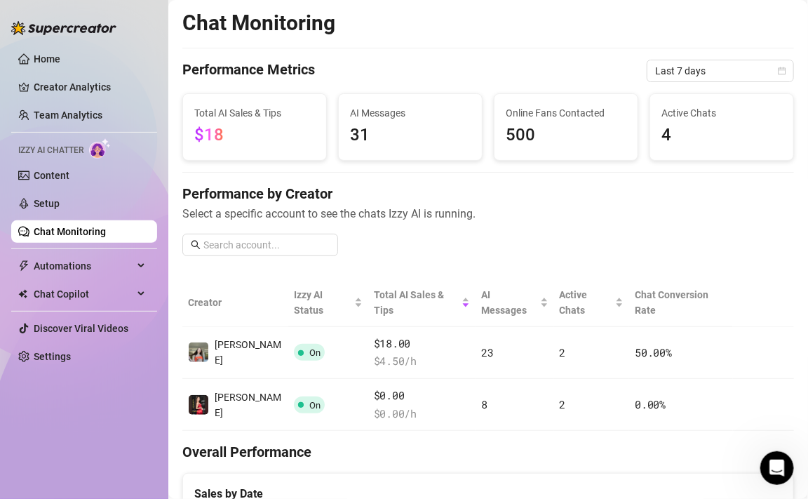
scroll to position [584, 0]
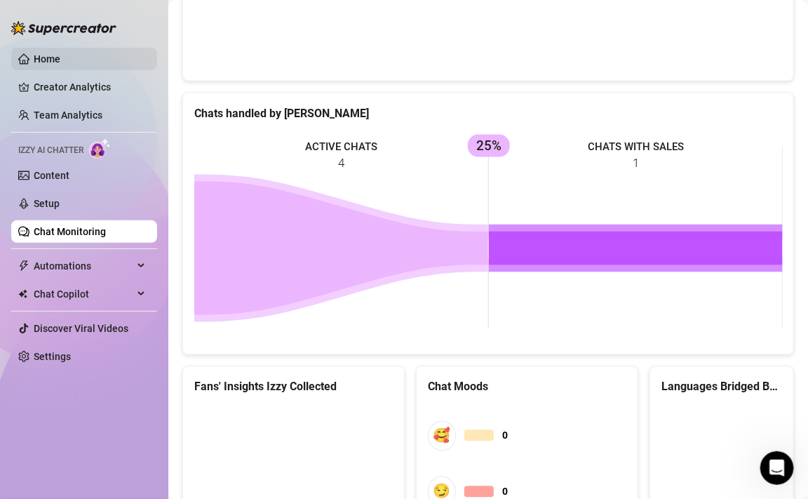
click at [38, 60] on link "Home" at bounding box center [47, 58] width 27 height 11
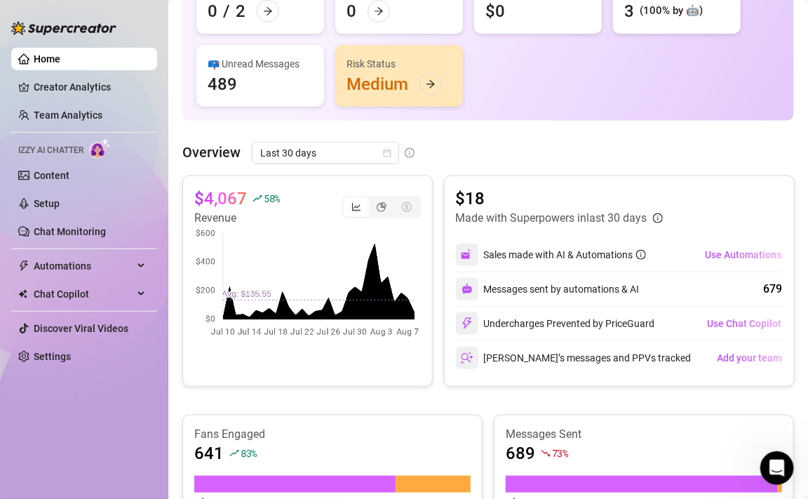
scroll to position [149, 0]
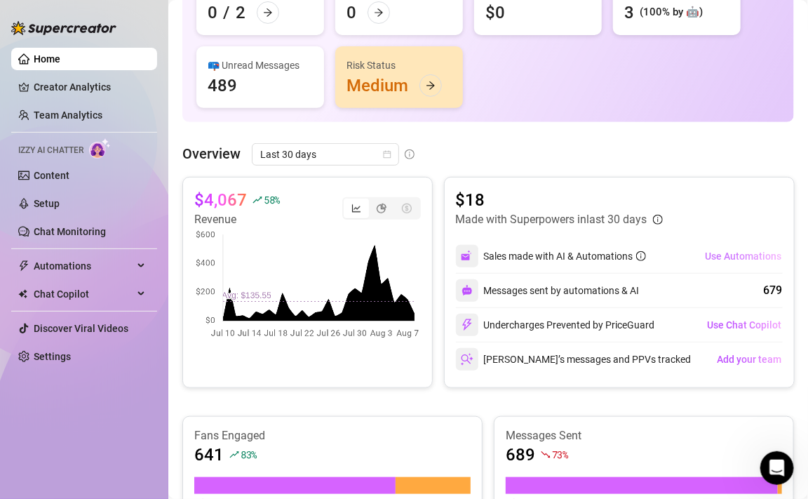
click at [723, 258] on span "Use Automations" at bounding box center [744, 256] width 76 height 11
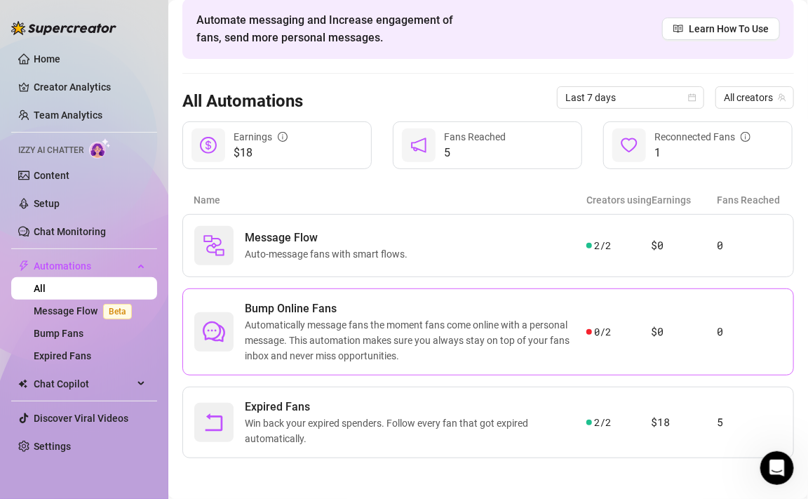
click at [679, 329] on article "$0" at bounding box center [684, 332] width 65 height 17
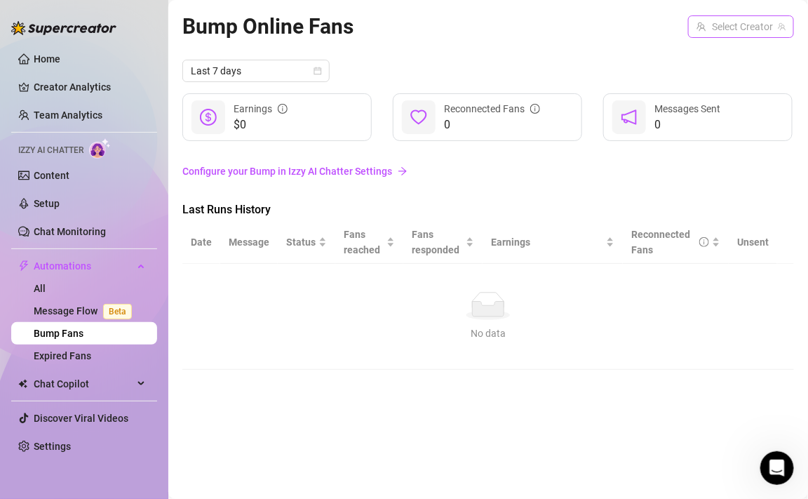
click at [763, 25] on input "search" at bounding box center [735, 26] width 76 height 21
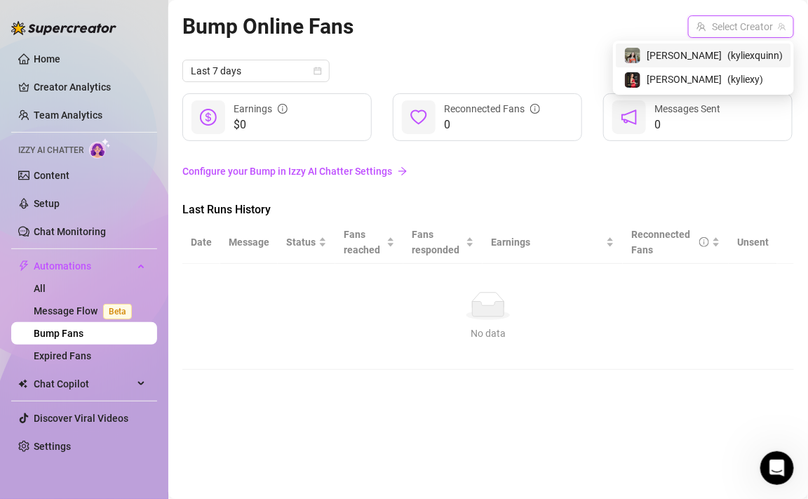
click at [741, 60] on span "( kyliexquinn )" at bounding box center [755, 55] width 55 height 15
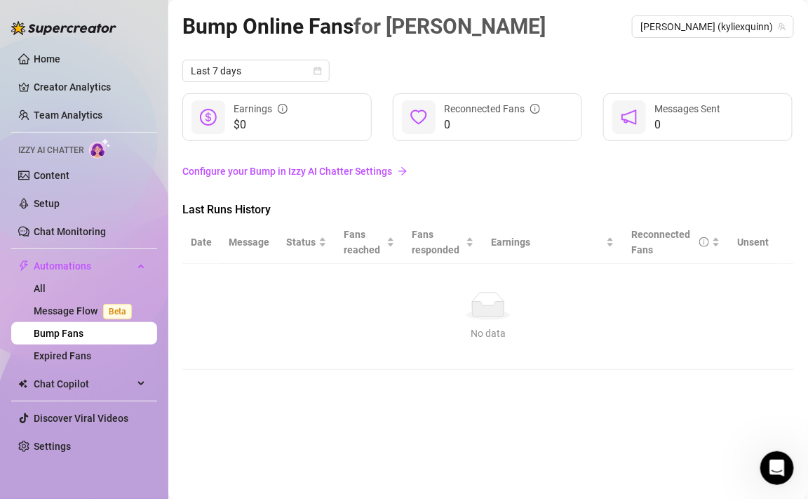
click at [312, 173] on link "Configure your Bump in Izzy AI Chatter Settings" at bounding box center [488, 171] width 612 height 15
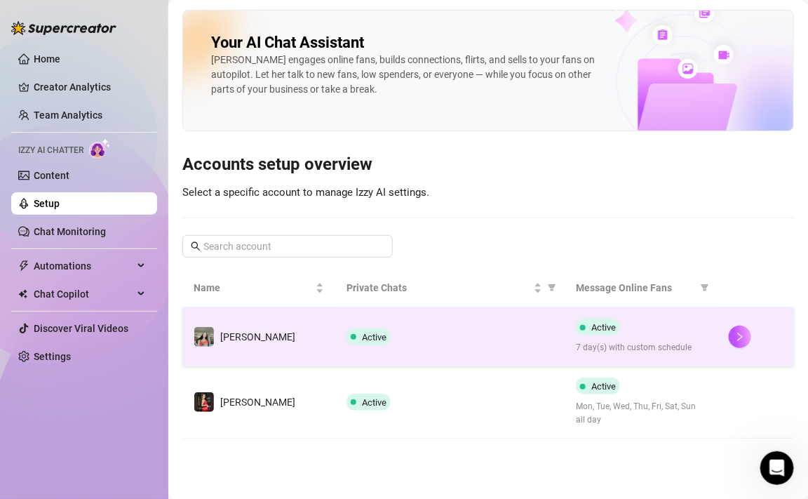
click at [453, 346] on td "Active" at bounding box center [449, 336] width 229 height 59
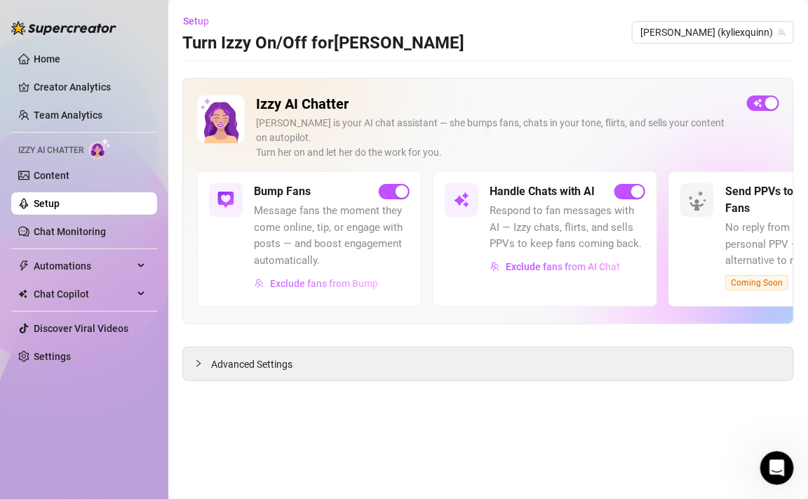
click at [359, 278] on span "Exclude fans from Bump" at bounding box center [324, 283] width 108 height 11
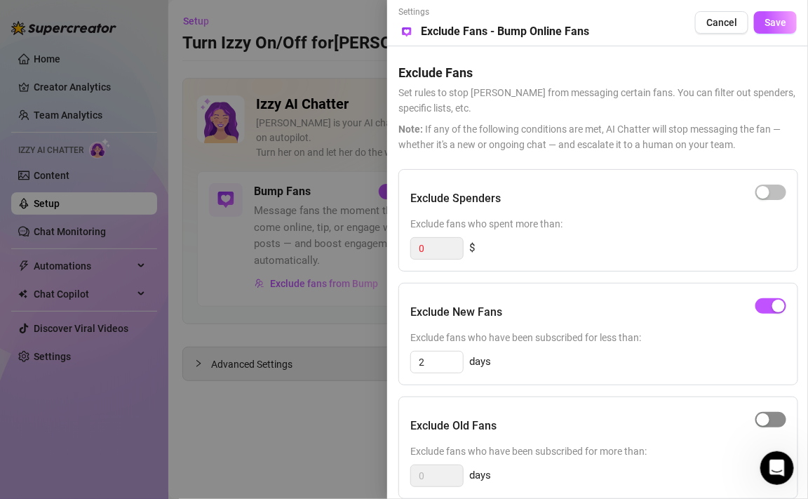
click at [757, 425] on div "button" at bounding box center [763, 419] width 13 height 13
click at [431, 479] on input "0" at bounding box center [437, 475] width 52 height 21
type input "365"
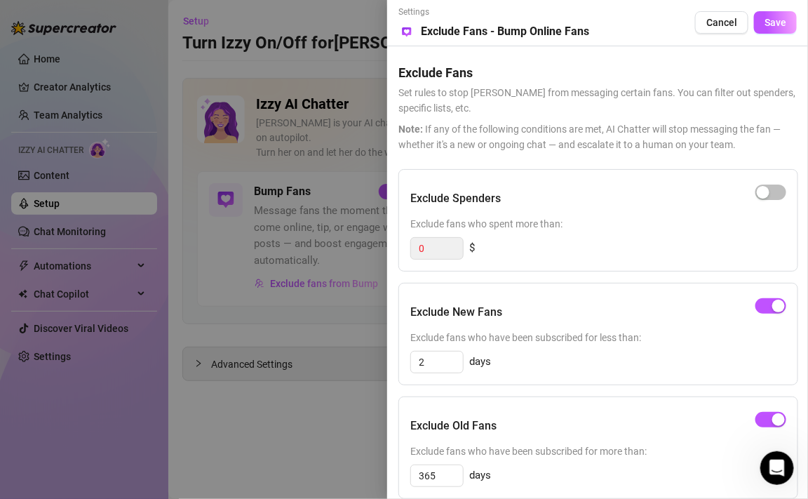
click at [533, 462] on div "Exclude Old Fans Exclude fans who have been subscribed for more than: 365 days" at bounding box center [599, 448] width 400 height 102
click at [431, 363] on input "2" at bounding box center [437, 362] width 52 height 21
type input "3"
click at [776, 11] on div "Settings Preview Exclude Fans - Bump Online Fans Cancel Save" at bounding box center [598, 23] width 399 height 34
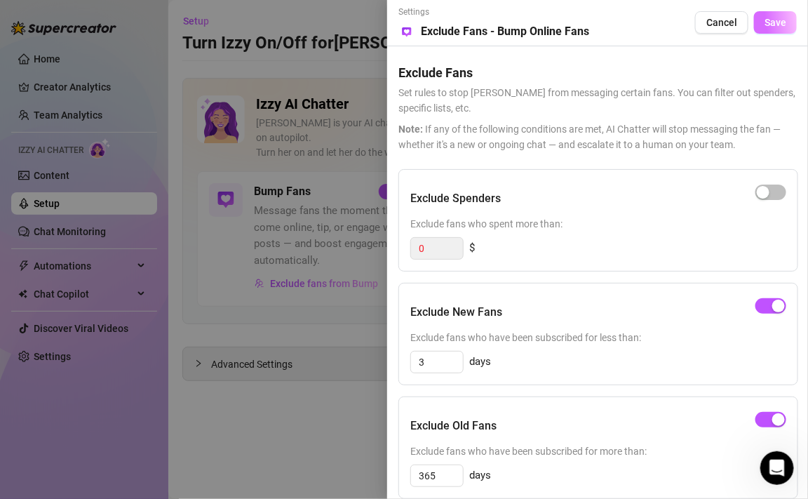
click at [776, 21] on span "Save" at bounding box center [776, 22] width 22 height 11
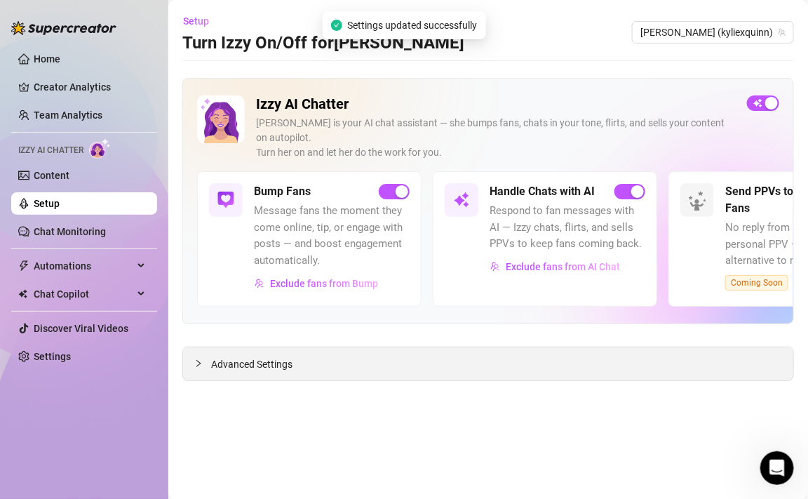
click at [244, 357] on span "Advanced Settings" at bounding box center [251, 364] width 81 height 15
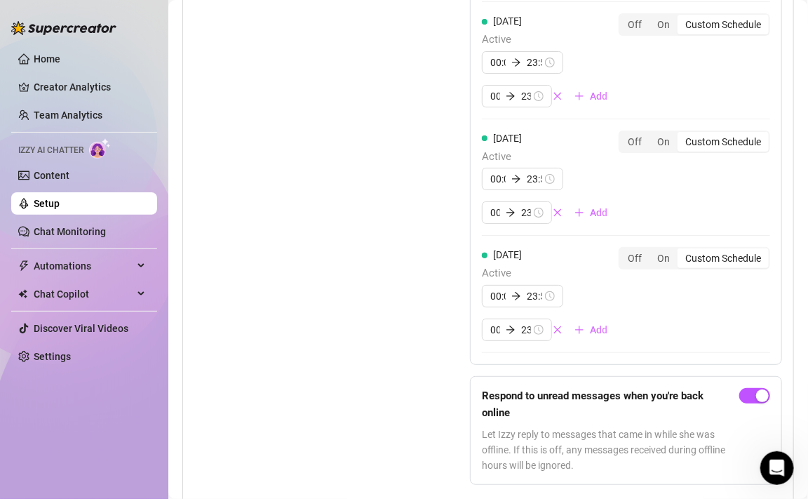
scroll to position [1590, 0]
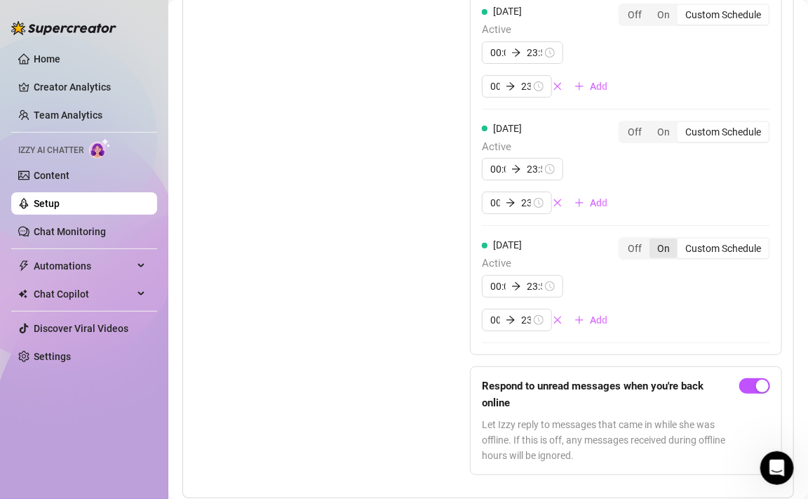
click at [658, 239] on div "On" at bounding box center [664, 249] width 28 height 20
click at [653, 241] on input "On" at bounding box center [653, 241] width 0 height 0
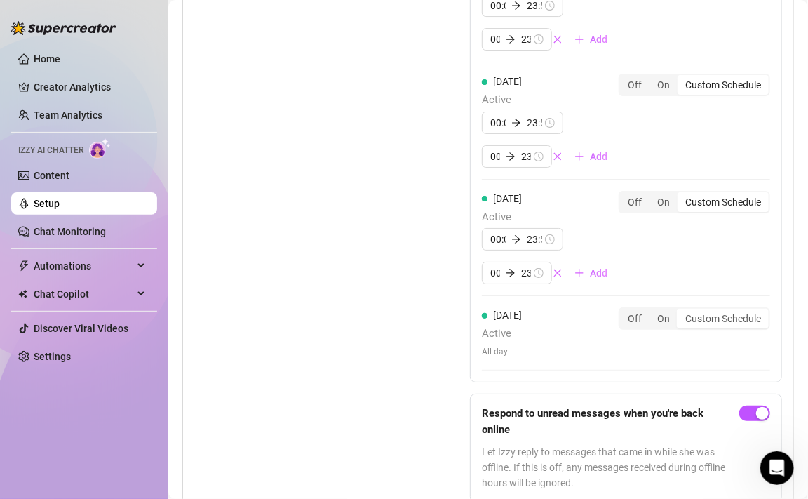
scroll to position [1548, 0]
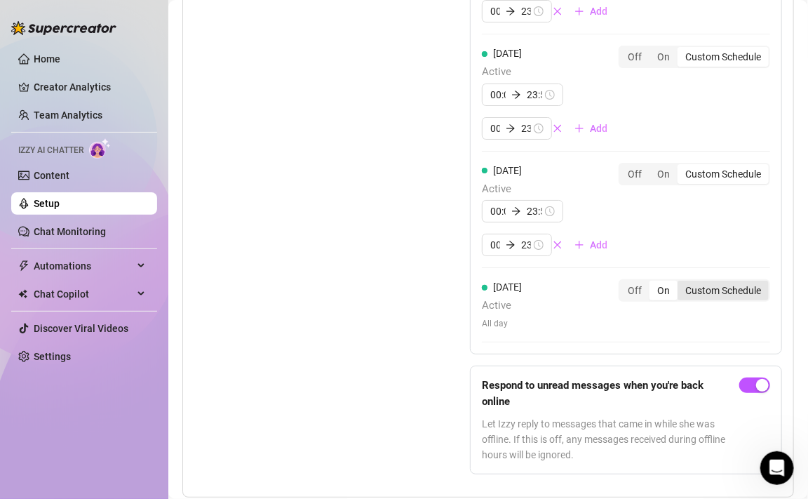
click at [709, 281] on div "Custom Schedule" at bounding box center [723, 291] width 91 height 20
click at [681, 283] on input "Custom Schedule" at bounding box center [681, 283] width 0 height 0
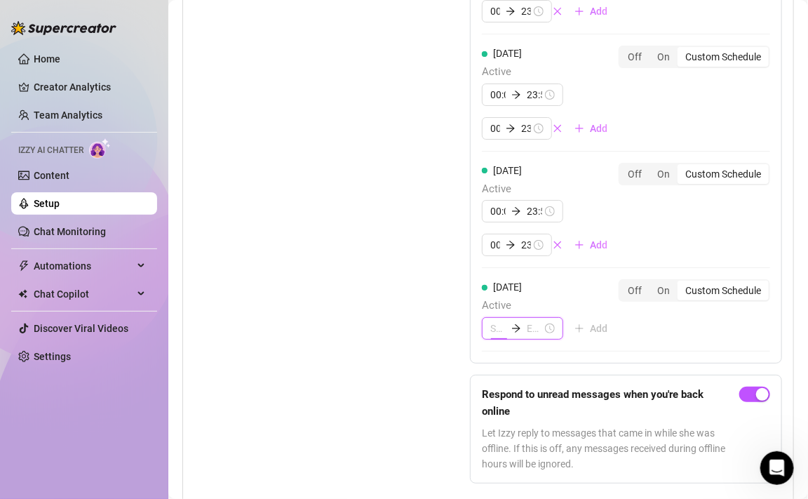
click at [500, 321] on input at bounding box center [498, 328] width 15 height 15
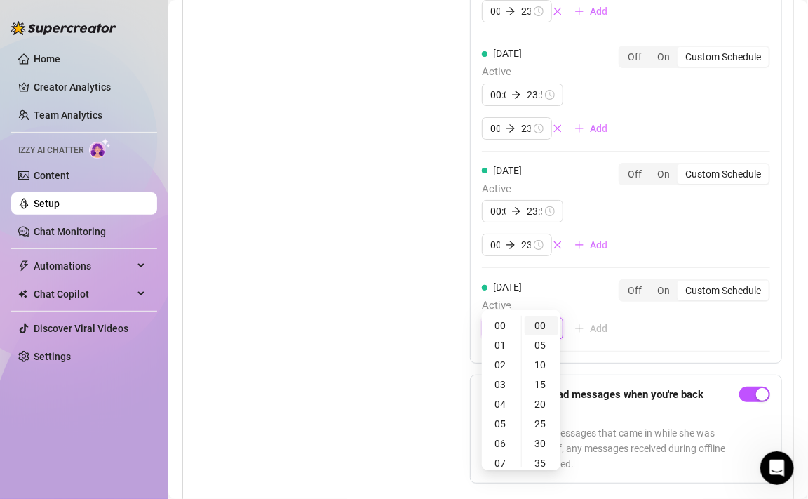
type input "01:00"
type input "00:00"
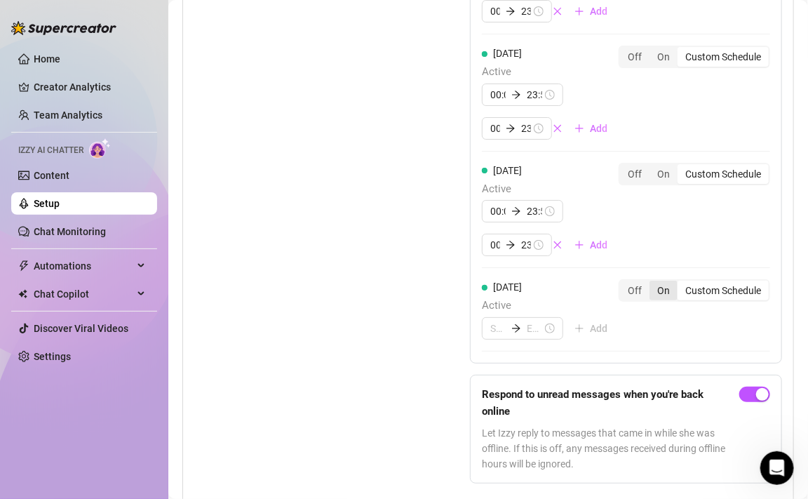
click at [664, 281] on div "On" at bounding box center [664, 291] width 28 height 20
click at [653, 283] on input "On" at bounding box center [653, 283] width 0 height 0
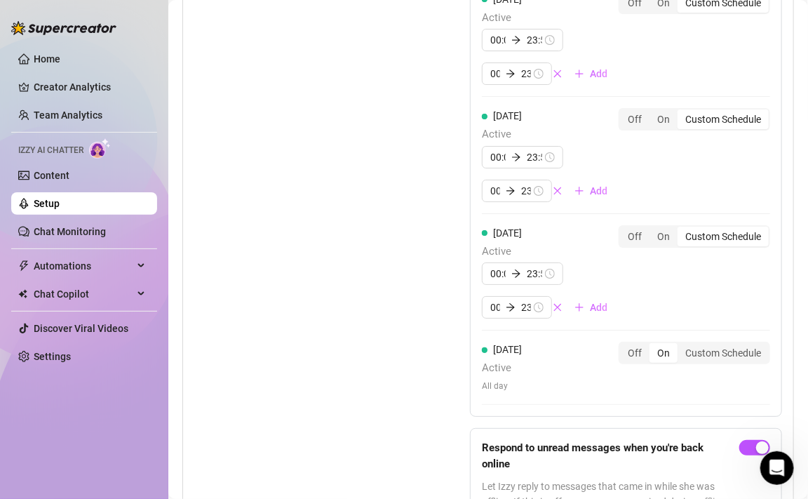
scroll to position [1483, 0]
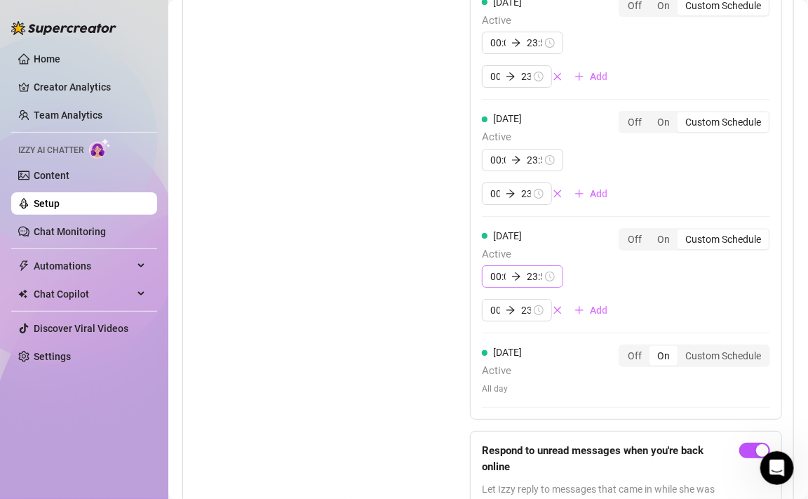
click at [507, 272] on div at bounding box center [516, 277] width 21 height 10
click at [502, 352] on div "04" at bounding box center [502, 352] width 34 height 20
click at [540, 348] on div "20" at bounding box center [542, 352] width 34 height 20
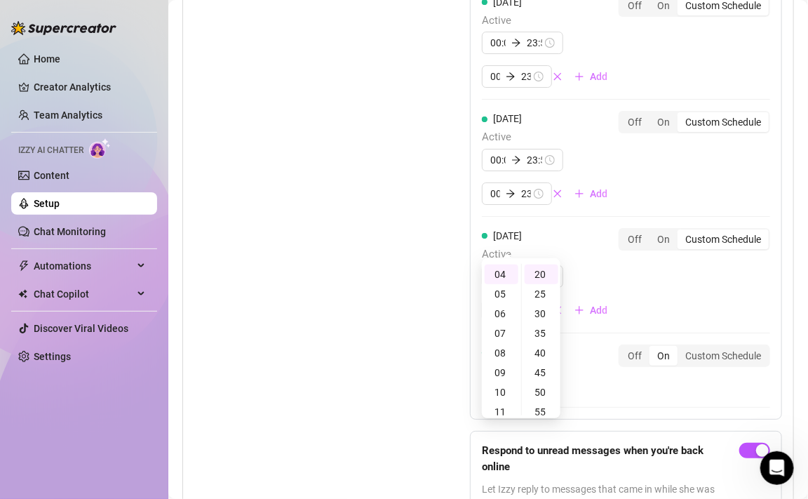
type input "04:20"
click at [573, 265] on div "04:20 23:59 00:00 23:59 Add" at bounding box center [550, 293] width 137 height 56
click at [535, 269] on input "23:59" at bounding box center [534, 276] width 15 height 15
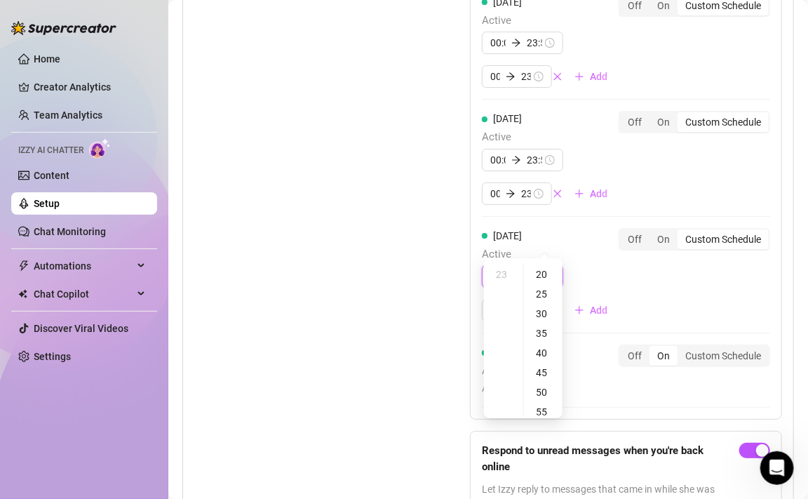
click at [535, 269] on input "23:59" at bounding box center [534, 276] width 15 height 15
click at [504, 336] on div "15" at bounding box center [504, 336] width 34 height 20
click at [535, 269] on input "23:59" at bounding box center [534, 276] width 15 height 15
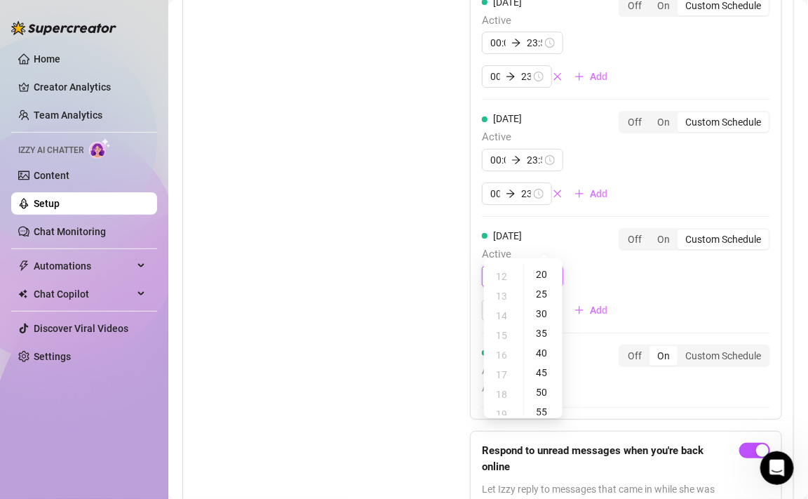
click at [535, 269] on input "23:59" at bounding box center [534, 276] width 15 height 15
click at [505, 333] on div "15" at bounding box center [504, 336] width 34 height 20
click at [542, 326] on div "35" at bounding box center [544, 334] width 34 height 20
click at [502, 349] on div "04" at bounding box center [504, 352] width 34 height 20
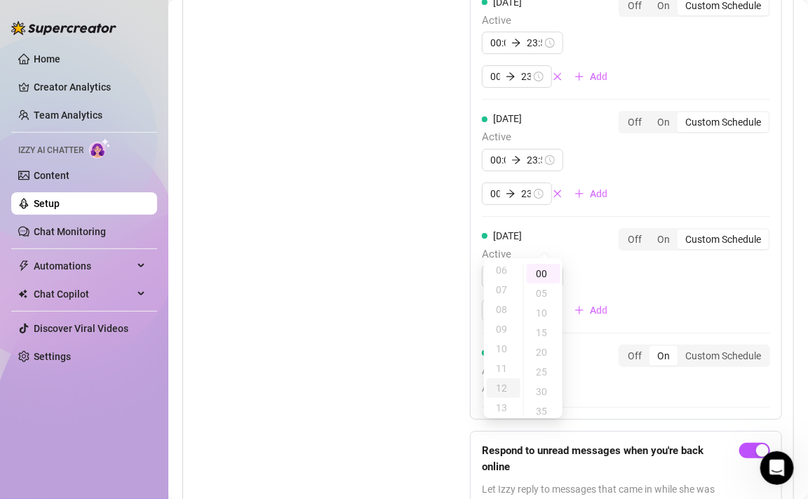
click at [504, 392] on div "12" at bounding box center [504, 388] width 34 height 20
type input "00:00"
type input "23:59"
click at [509, 443] on span "Respond to unread messages when you're back online" at bounding box center [608, 459] width 252 height 33
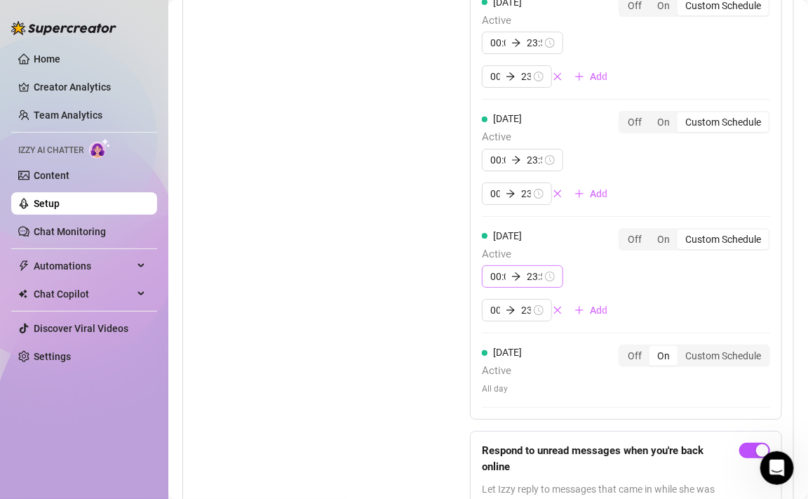
click at [552, 265] on div "00:00 23:59" at bounding box center [522, 276] width 81 height 22
type input "00:00"
click at [580, 265] on div "00:00 23:59 00:00 23:59 Add" at bounding box center [550, 293] width 137 height 56
click at [550, 265] on div "00:00 23:59" at bounding box center [522, 276] width 81 height 22
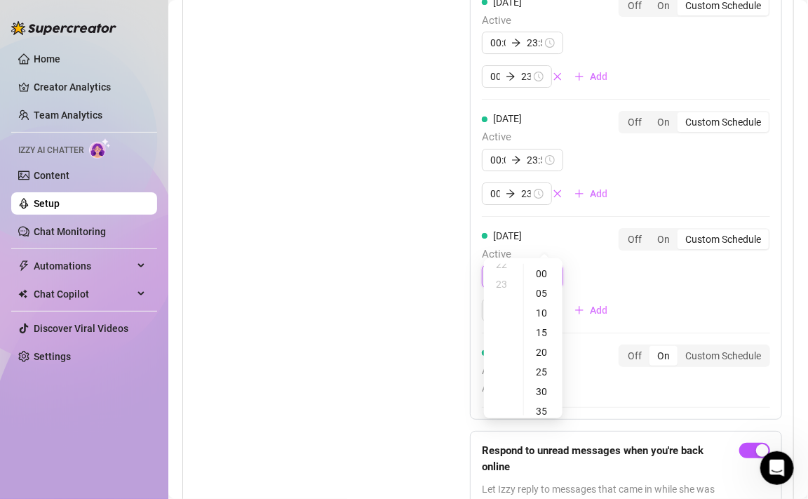
click at [537, 269] on input "23:59" at bounding box center [534, 276] width 15 height 15
click at [507, 274] on div "00" at bounding box center [504, 274] width 34 height 20
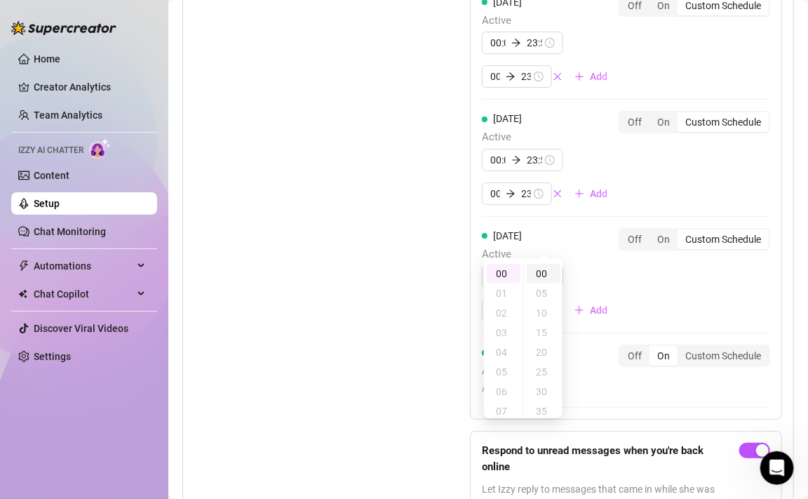
type input "00:00"
click at [545, 277] on div "00" at bounding box center [544, 274] width 34 height 20
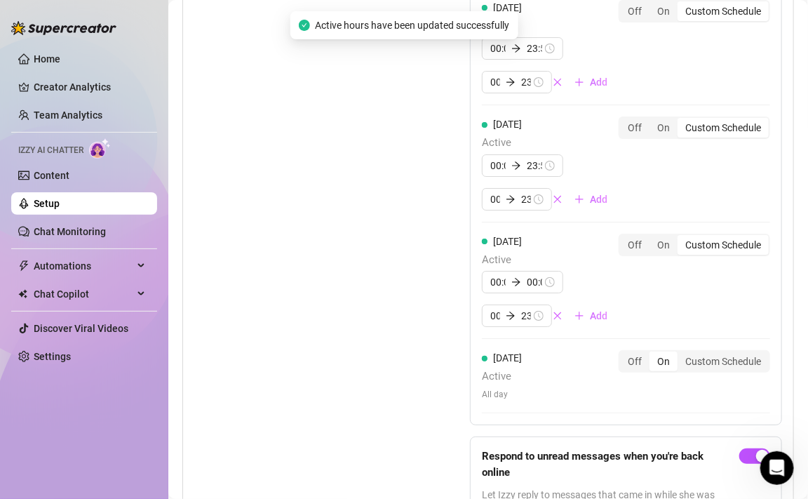
scroll to position [1483, 0]
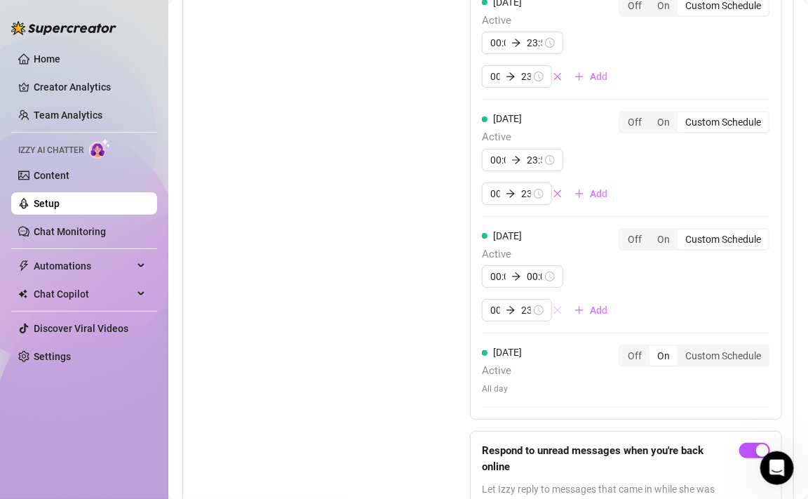
click at [561, 305] on icon "close" at bounding box center [558, 310] width 10 height 10
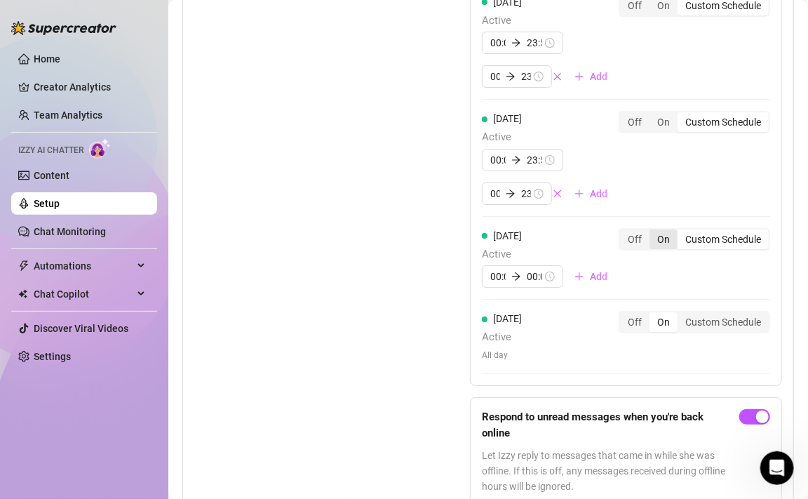
click at [660, 229] on div "On" at bounding box center [664, 239] width 28 height 20
click at [653, 232] on input "On" at bounding box center [653, 232] width 0 height 0
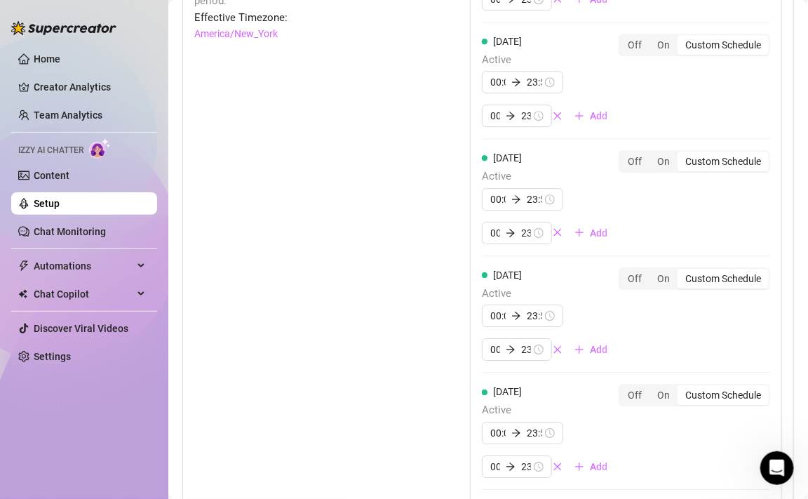
scroll to position [1220, 0]
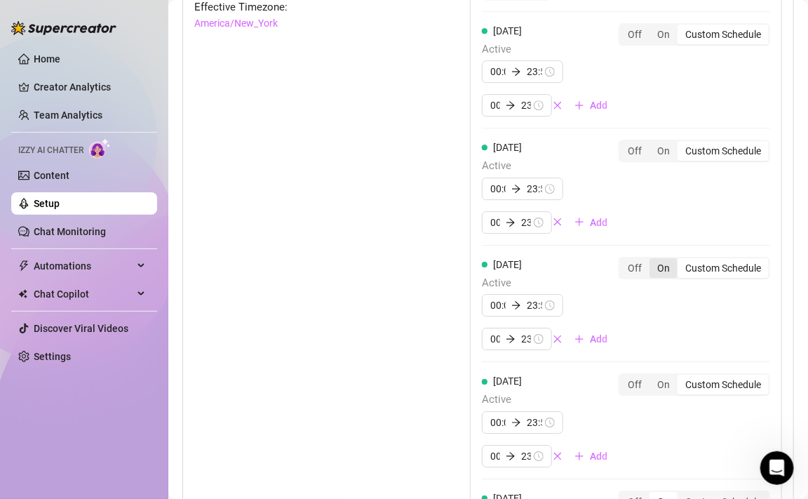
click at [664, 258] on div "On" at bounding box center [664, 268] width 28 height 20
click at [653, 260] on input "On" at bounding box center [653, 260] width 0 height 0
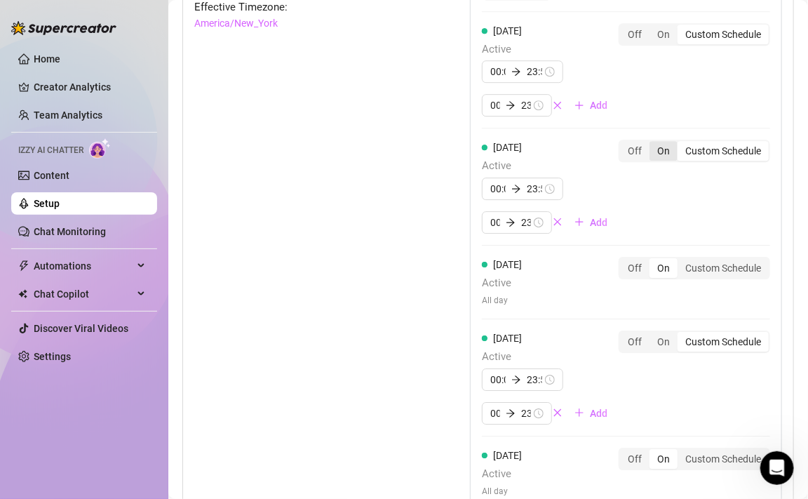
click at [668, 141] on div "On" at bounding box center [664, 151] width 28 height 20
click at [653, 143] on input "On" at bounding box center [653, 143] width 0 height 0
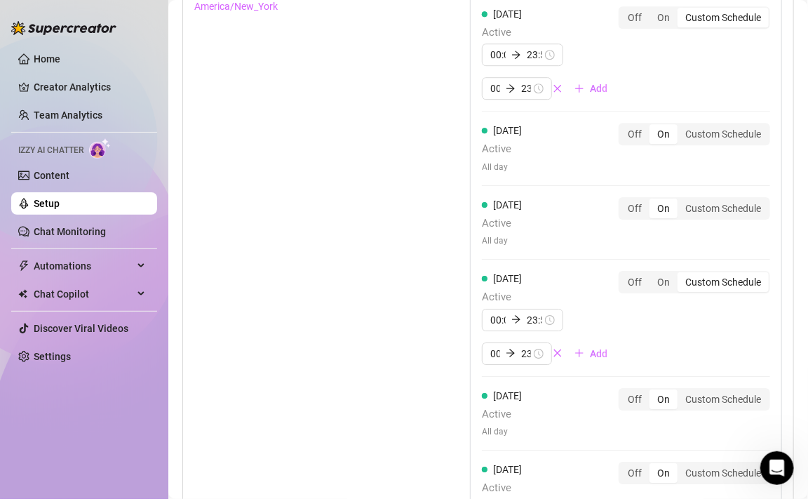
scroll to position [1250, 0]
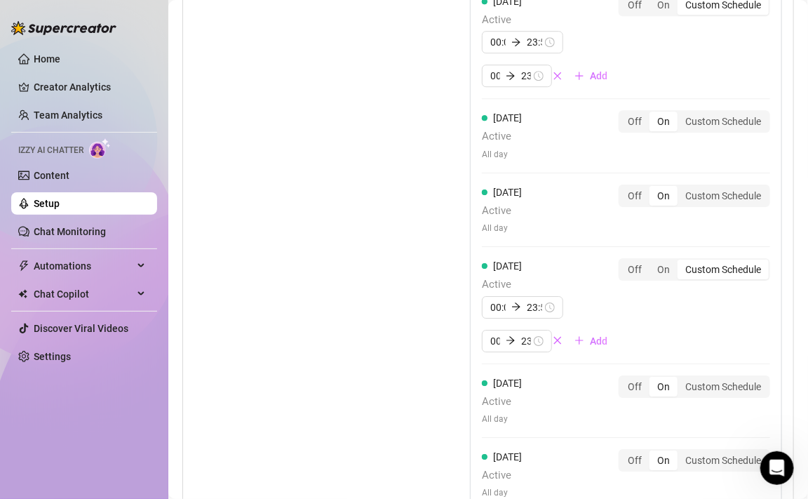
click at [666, 186] on div "On" at bounding box center [664, 196] width 28 height 20
click at [653, 188] on input "On" at bounding box center [653, 188] width 0 height 0
click at [665, 260] on div "On" at bounding box center [664, 270] width 28 height 20
click at [653, 262] on input "On" at bounding box center [653, 262] width 0 height 0
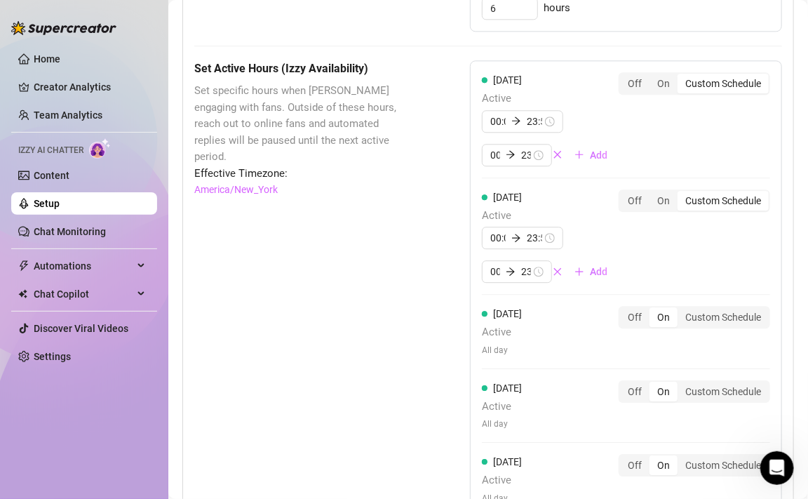
scroll to position [1049, 0]
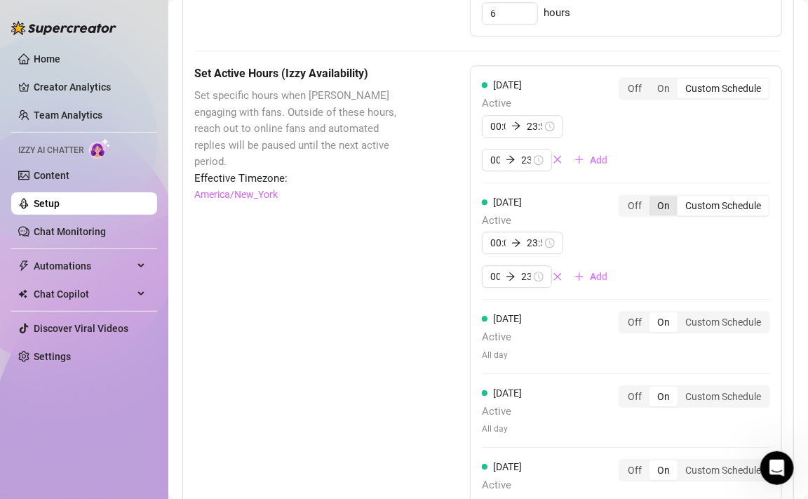
click at [663, 196] on div "On" at bounding box center [664, 206] width 28 height 20
click at [653, 198] on input "On" at bounding box center [653, 198] width 0 height 0
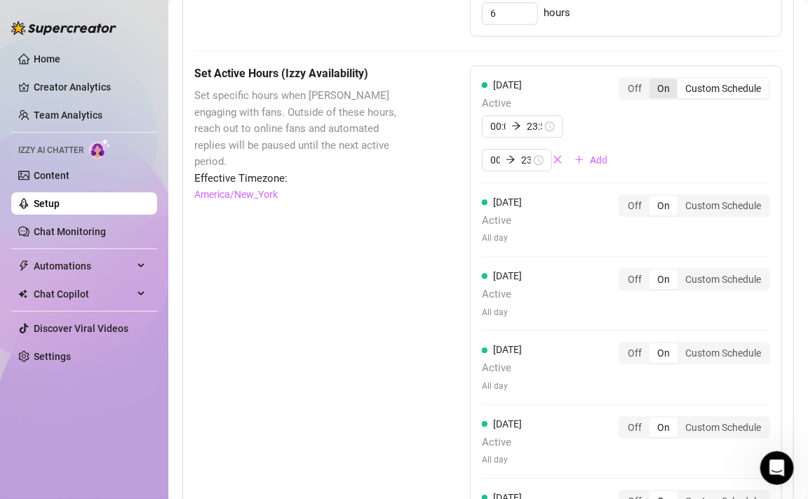
click at [659, 79] on div "On" at bounding box center [664, 89] width 28 height 20
click at [653, 81] on input "On" at bounding box center [653, 81] width 0 height 0
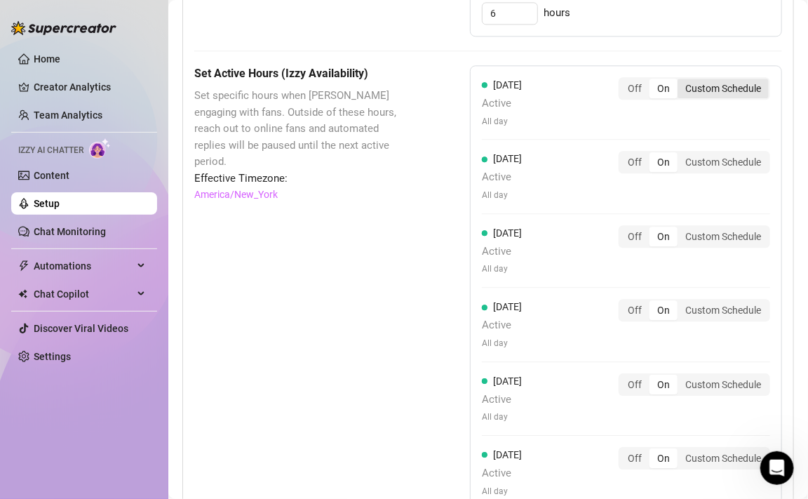
click at [718, 79] on div "Custom Schedule" at bounding box center [723, 89] width 91 height 20
click at [681, 81] on input "Custom Schedule" at bounding box center [681, 81] width 0 height 0
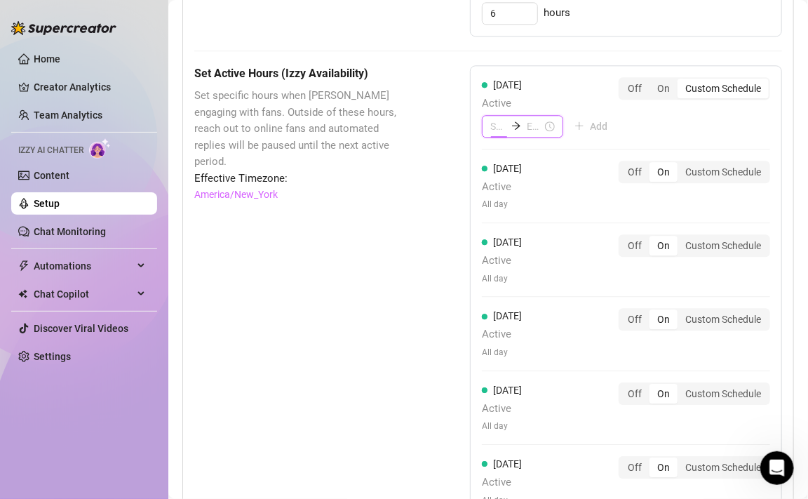
click at [499, 119] on input at bounding box center [498, 126] width 15 height 15
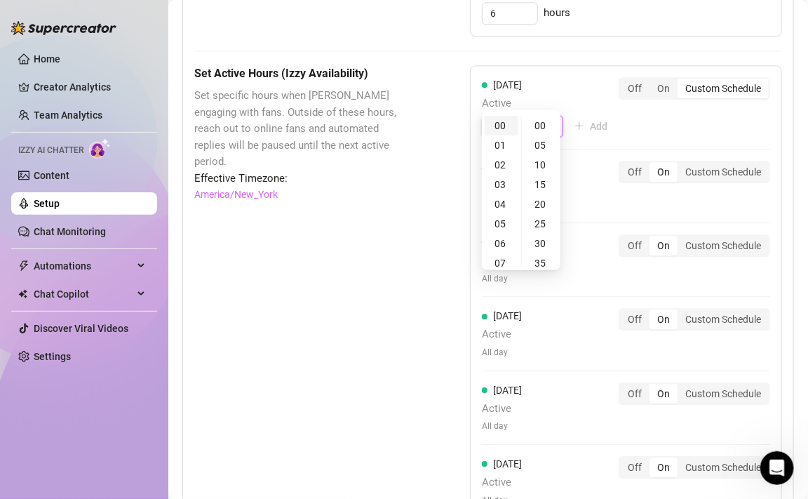
type input "00:00"
type input "17:00"
click at [507, 186] on div "12" at bounding box center [502, 189] width 34 height 20
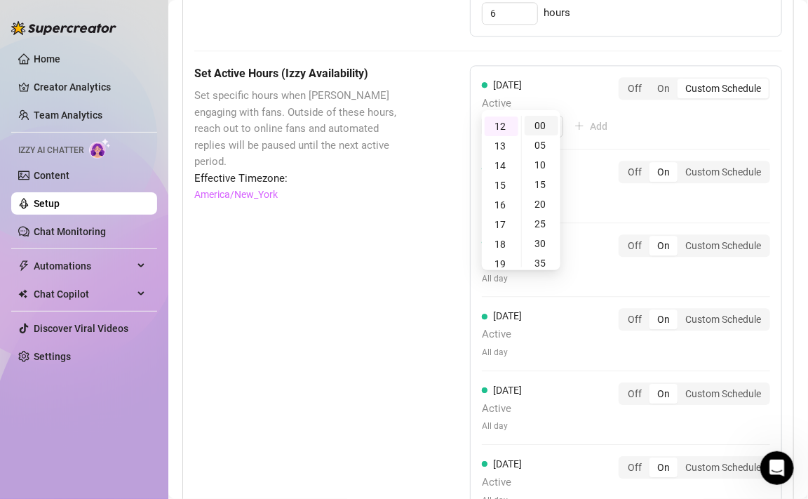
type input "12:00"
click at [542, 121] on div "00" at bounding box center [542, 126] width 34 height 20
click at [535, 119] on input at bounding box center [534, 126] width 15 height 15
type input "12:10"
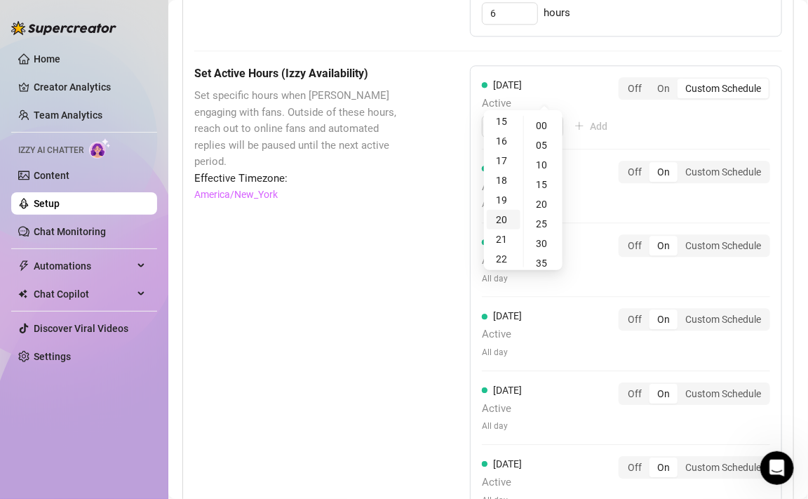
click at [510, 216] on div "20" at bounding box center [504, 220] width 34 height 20
type input "20:00"
click at [550, 126] on div "00" at bounding box center [544, 126] width 34 height 20
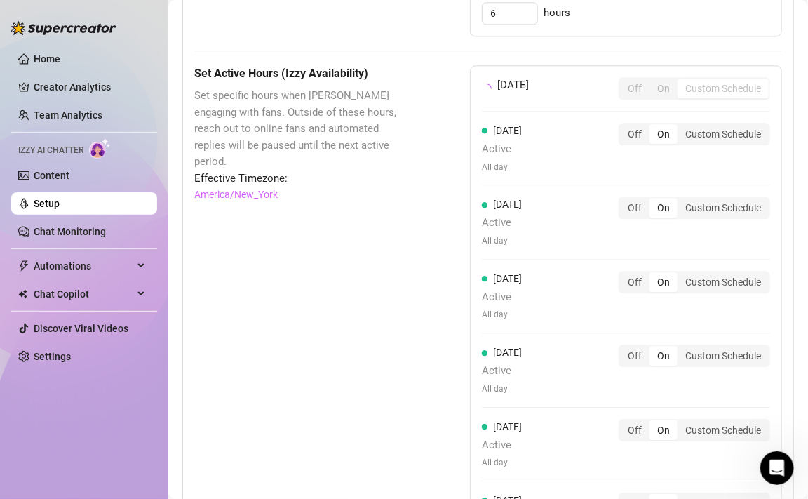
click at [601, 111] on div "[DATE] Off On Custom Schedule [DATE] Active All day Off On Custom Schedule [DAT…" at bounding box center [626, 316] width 312 height 502
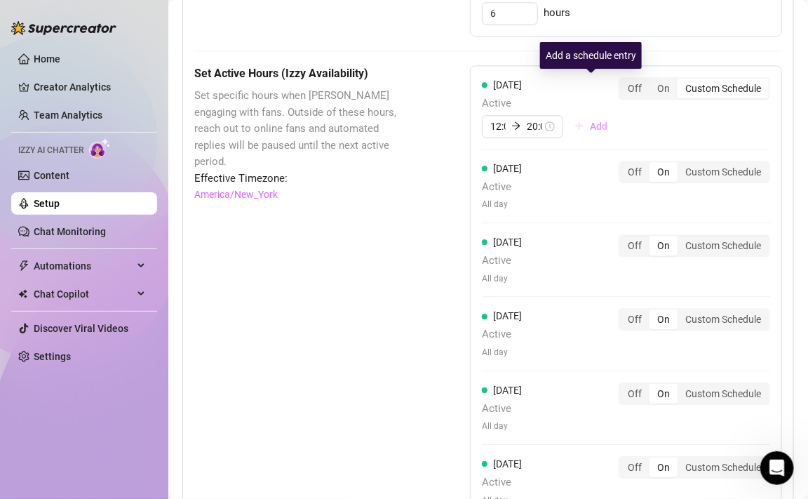
click at [595, 121] on span "Add" at bounding box center [599, 126] width 18 height 11
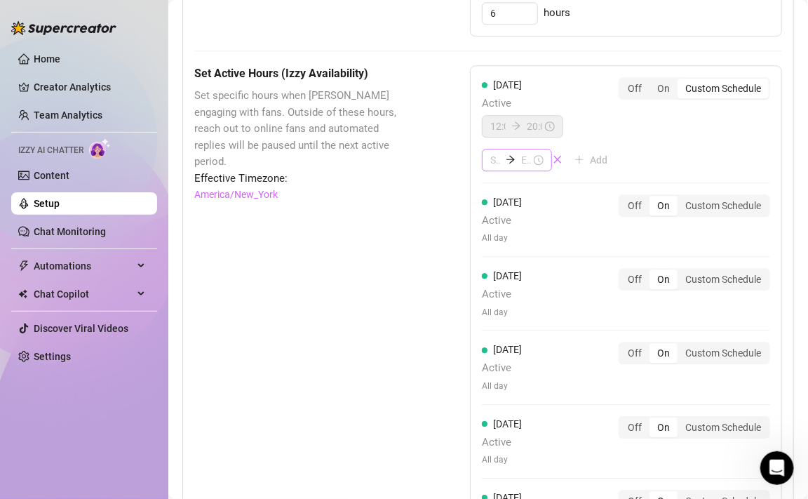
click at [500, 149] on div at bounding box center [517, 160] width 70 height 22
type input "00:00"
type input "15:00"
click at [500, 227] on div "21" at bounding box center [502, 232] width 34 height 20
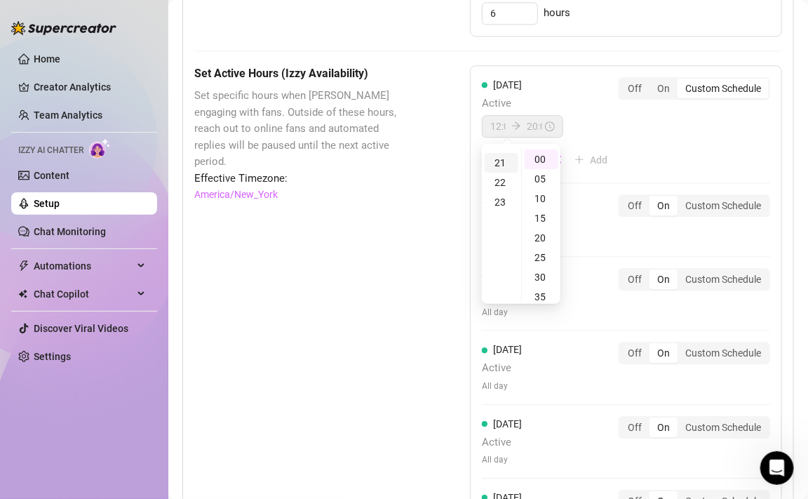
scroll to position [412, 0]
type input "21:00"
click at [535, 149] on div "21:00" at bounding box center [517, 160] width 70 height 22
click at [533, 149] on div "21:00" at bounding box center [517, 160] width 70 height 22
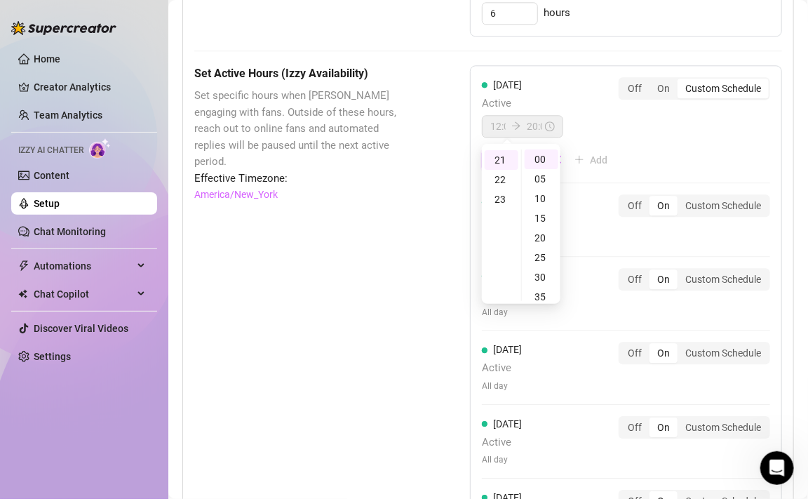
scroll to position [0, 0]
click at [527, 152] on input at bounding box center [526, 159] width 10 height 15
type input "21:00"
click at [505, 196] on div "23" at bounding box center [502, 199] width 34 height 20
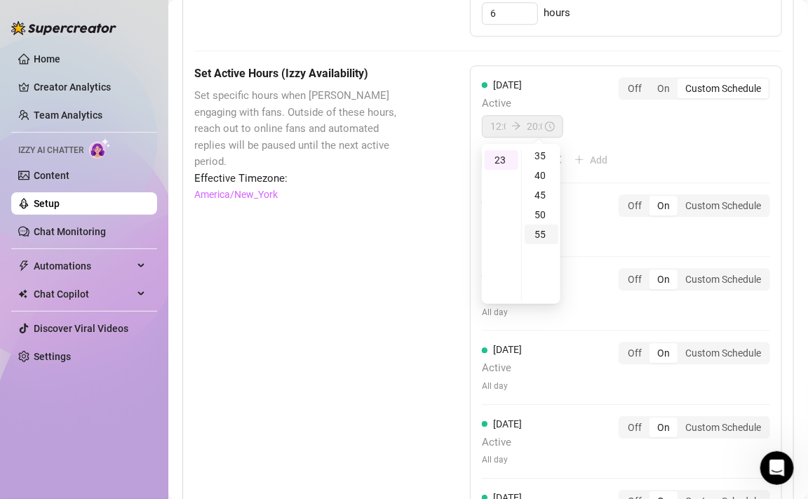
type input "23:55"
click at [543, 236] on div "55" at bounding box center [542, 235] width 34 height 20
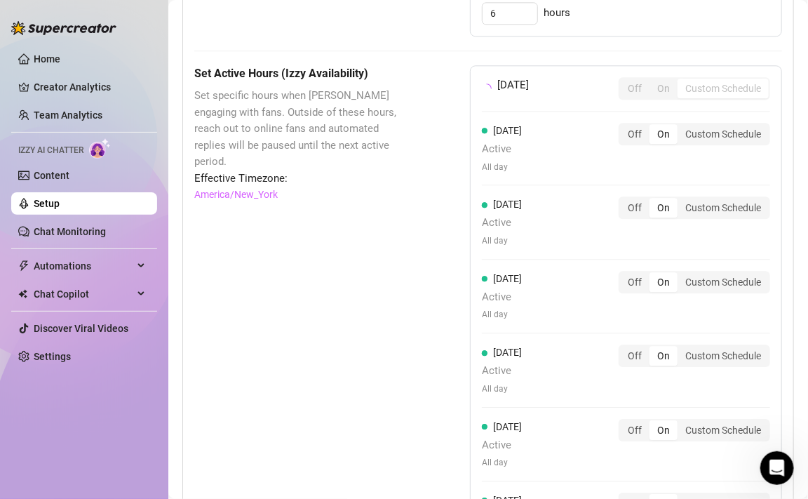
click at [588, 165] on div "[DATE] Off On Custom Schedule [DATE] Active All day Off On Custom Schedule [DAT…" at bounding box center [626, 316] width 312 height 502
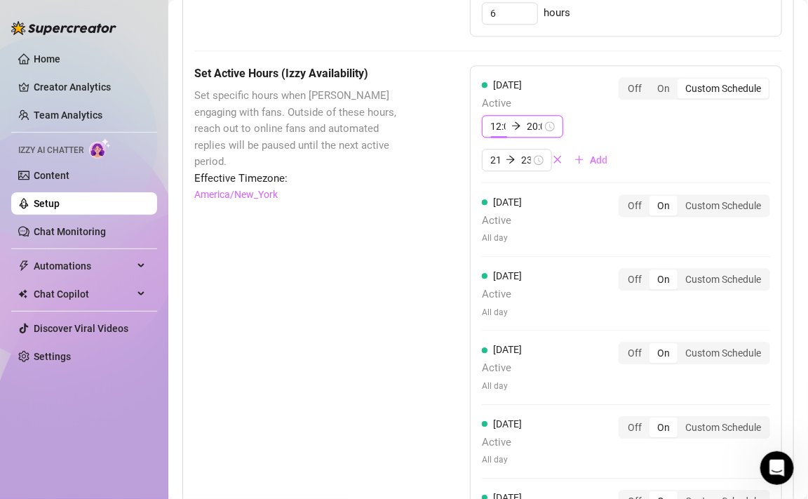
click at [501, 119] on input "12:00" at bounding box center [498, 126] width 15 height 15
click at [502, 126] on div "00" at bounding box center [502, 126] width 34 height 20
type input "00:00"
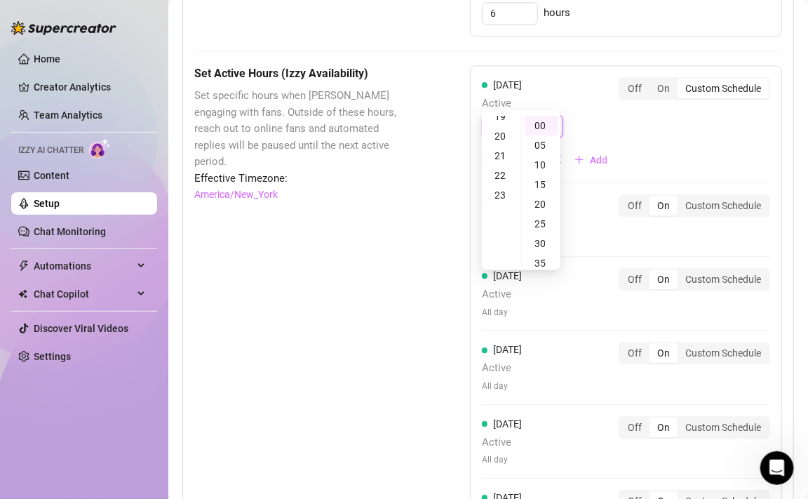
click at [531, 119] on input "20:00" at bounding box center [534, 126] width 15 height 15
click at [506, 158] on div "15" at bounding box center [504, 160] width 34 height 20
type input "15:00"
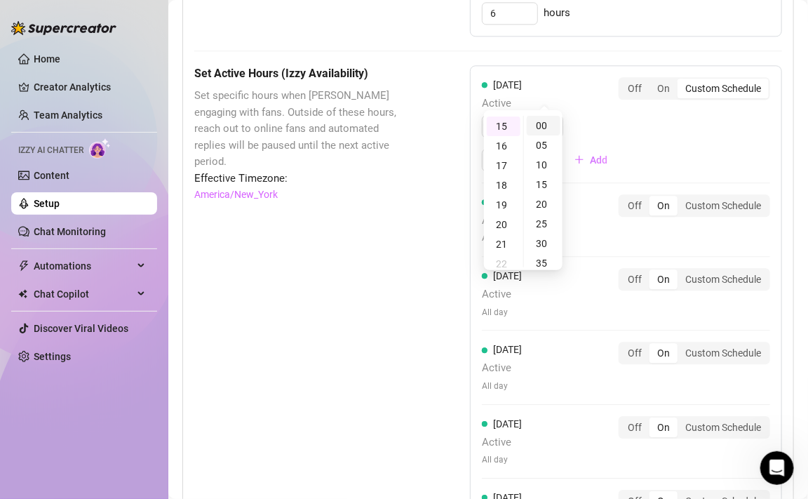
click at [549, 124] on div "00" at bounding box center [544, 126] width 34 height 20
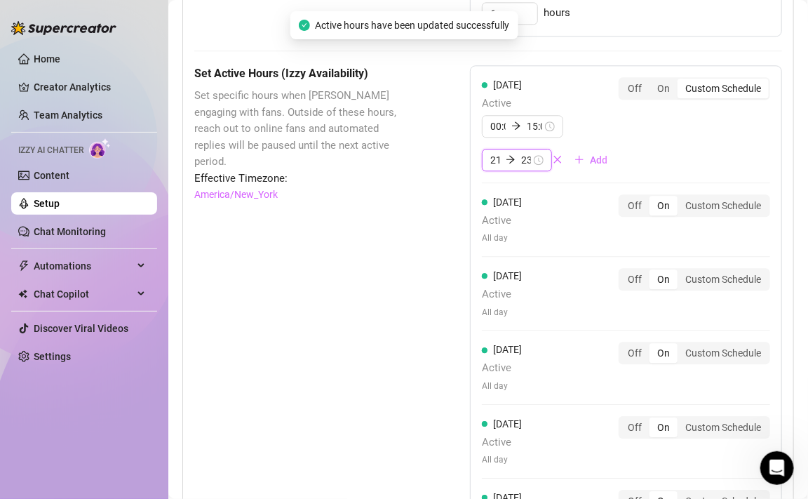
click at [495, 152] on input "21:00" at bounding box center [496, 159] width 10 height 15
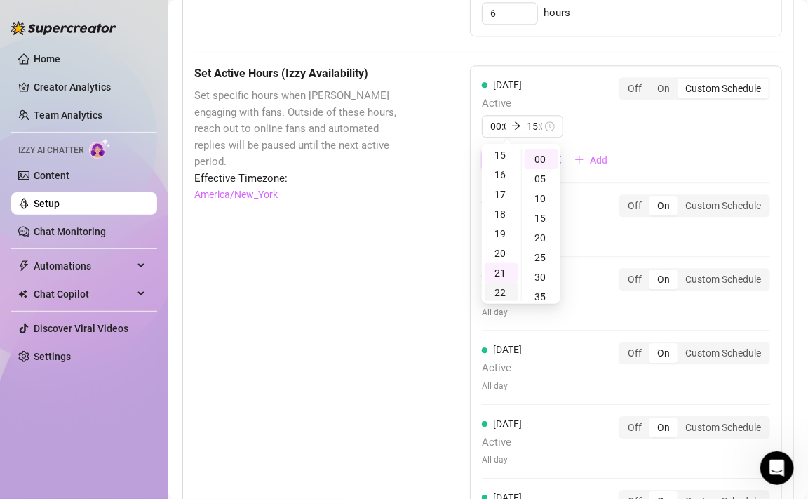
scroll to position [299, 0]
click at [502, 199] on div "17" at bounding box center [502, 195] width 34 height 20
type input "17:00"
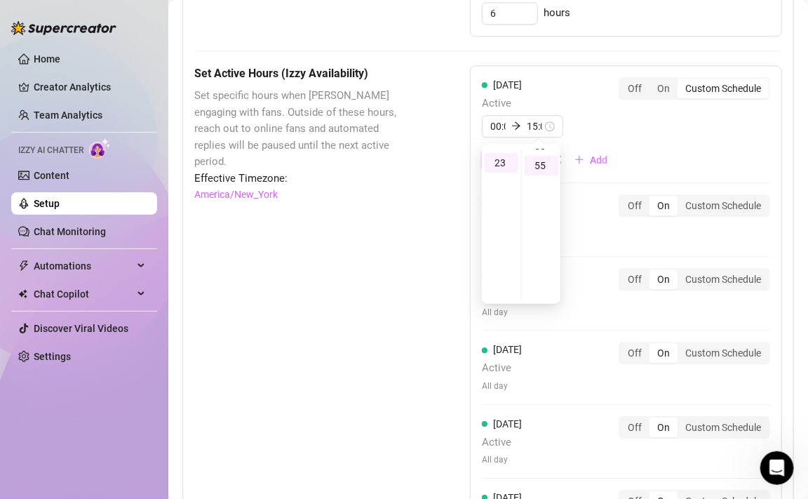
click at [530, 152] on input "23:55" at bounding box center [526, 159] width 10 height 15
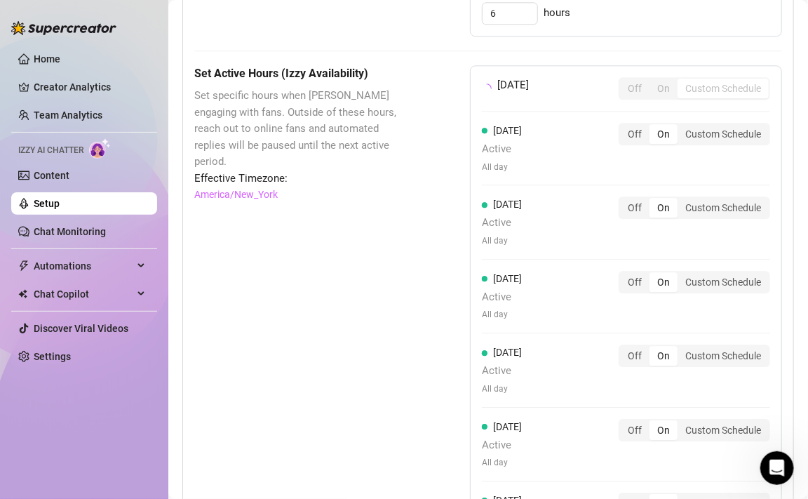
click at [588, 152] on div "[DATE] Off On Custom Schedule [DATE] Active All day Off On Custom Schedule [DAT…" at bounding box center [626, 316] width 312 height 502
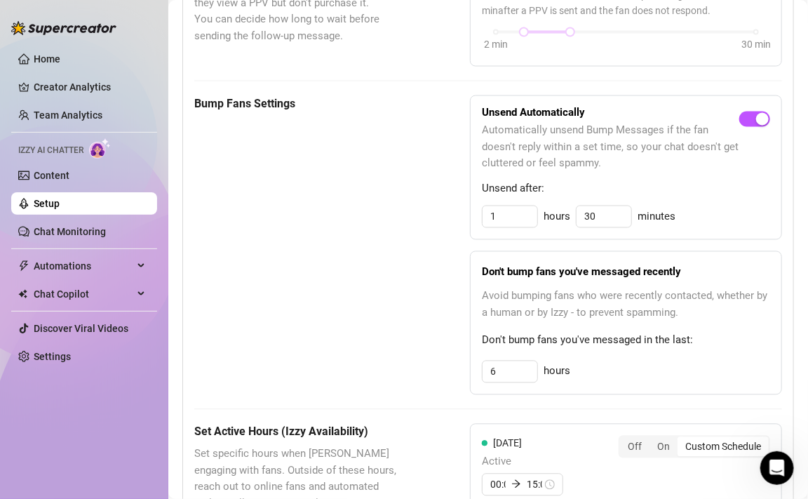
scroll to position [682, 0]
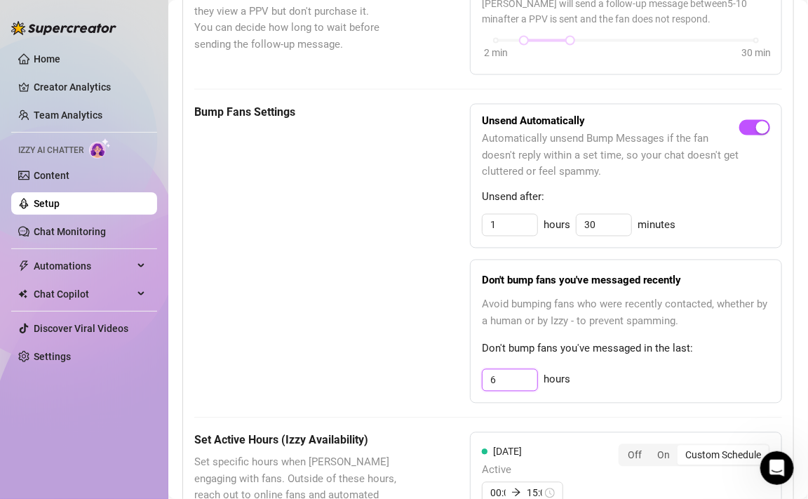
click at [514, 370] on input "6" at bounding box center [510, 380] width 55 height 21
type input "18"
click at [632, 366] on div "These settings control all of [PERSON_NAME]'s features — including Bump Fans, H…" at bounding box center [488, 423] width 588 height 1427
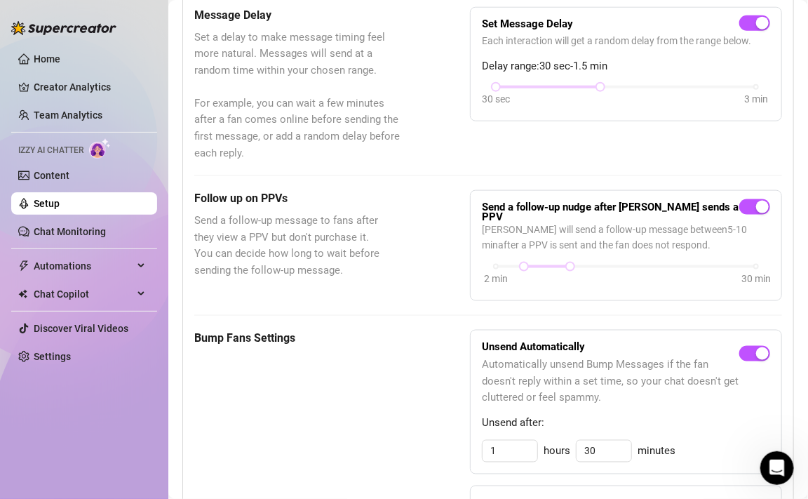
scroll to position [462, 0]
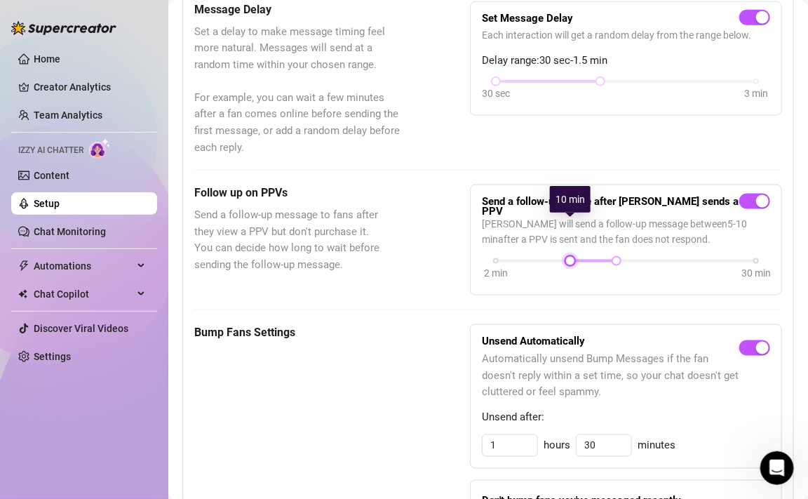
drag, startPoint x: 529, startPoint y: 225, endPoint x: 572, endPoint y: 225, distance: 42.8
click at [572, 257] on div "2 min 30 min" at bounding box center [626, 260] width 260 height 6
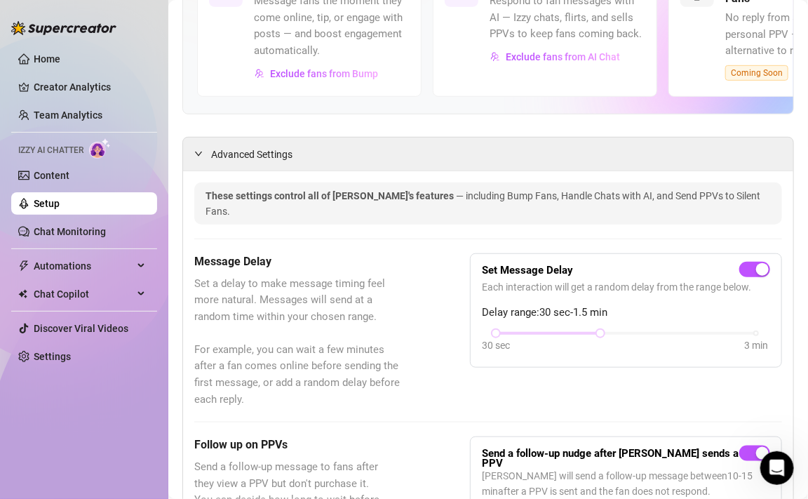
scroll to position [290, 0]
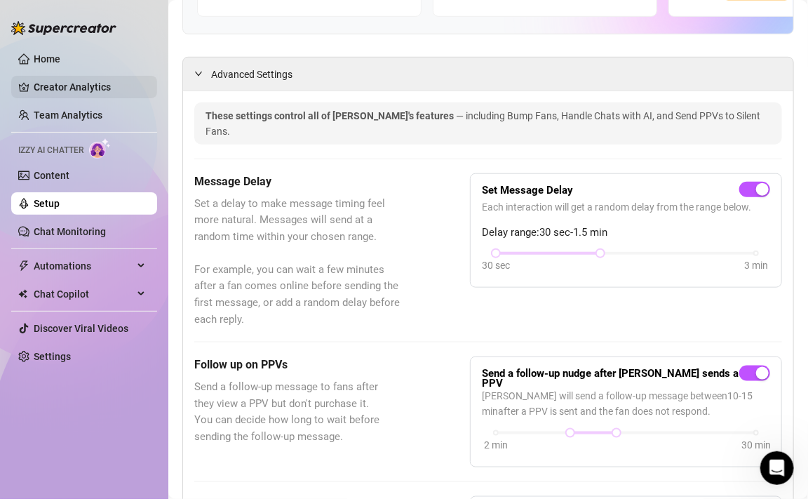
click at [86, 82] on link "Creator Analytics" at bounding box center [90, 87] width 112 height 22
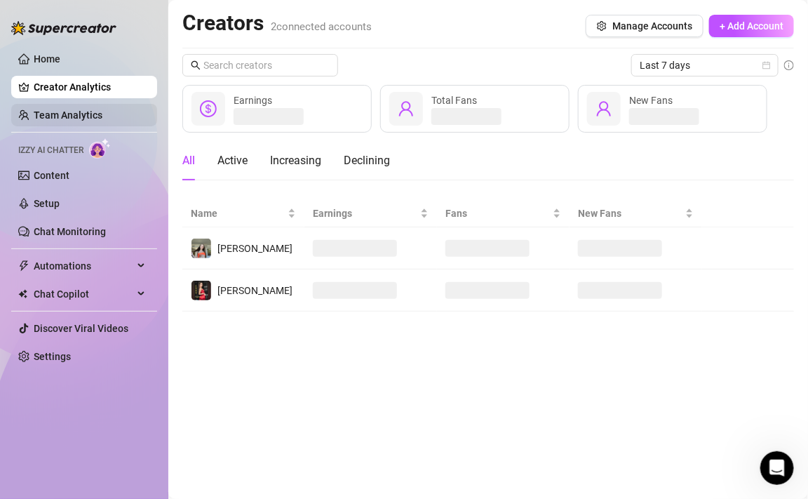
click at [75, 114] on link "Team Analytics" at bounding box center [68, 114] width 69 height 11
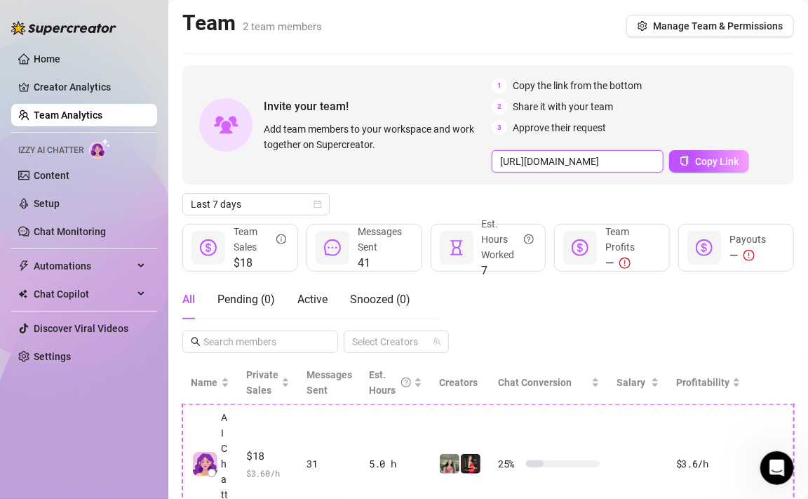
click at [533, 161] on input "[URL][DOMAIN_NAME]" at bounding box center [578, 161] width 172 height 22
click at [684, 163] on icon "copy" at bounding box center [685, 161] width 8 height 10
click at [44, 209] on link "Setup" at bounding box center [47, 203] width 26 height 11
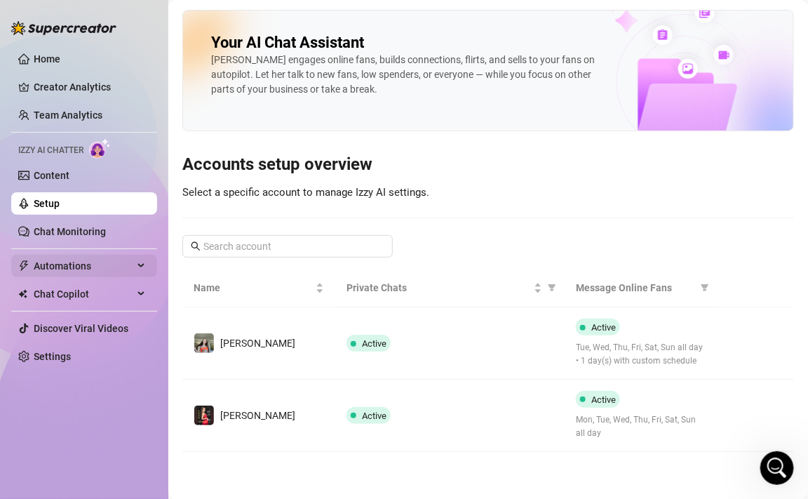
click at [69, 270] on span "Automations" at bounding box center [84, 266] width 100 height 22
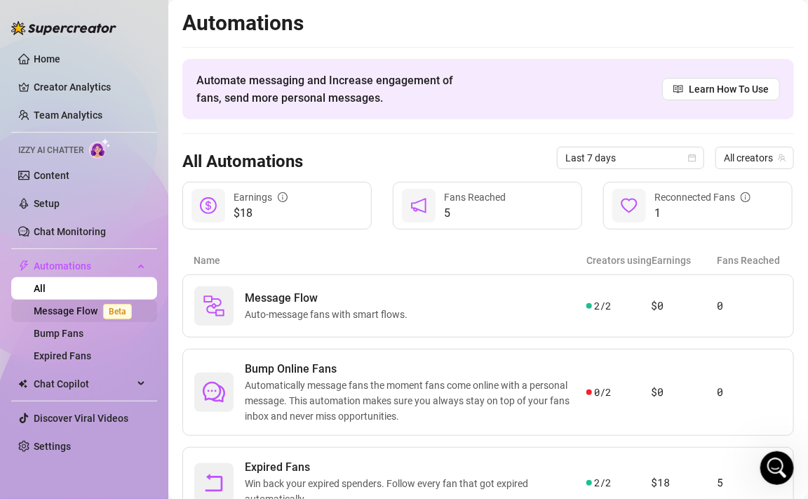
click at [92, 314] on link "Message Flow Beta" at bounding box center [86, 310] width 104 height 11
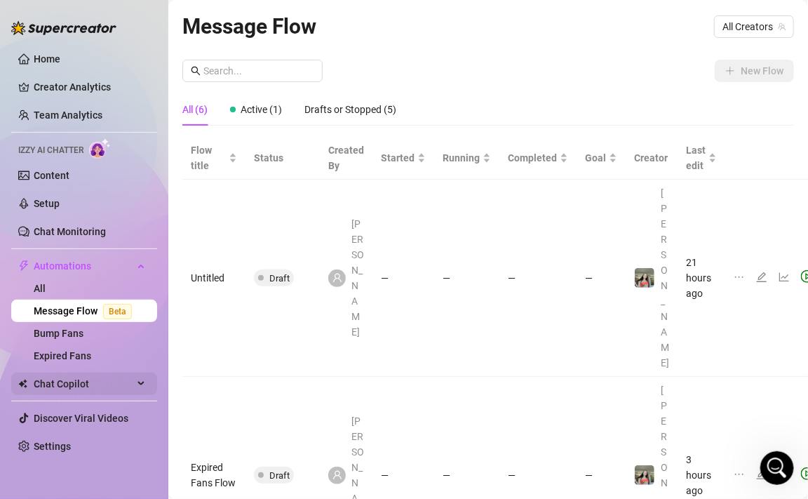
click at [80, 375] on span "Chat Copilot" at bounding box center [84, 384] width 100 height 22
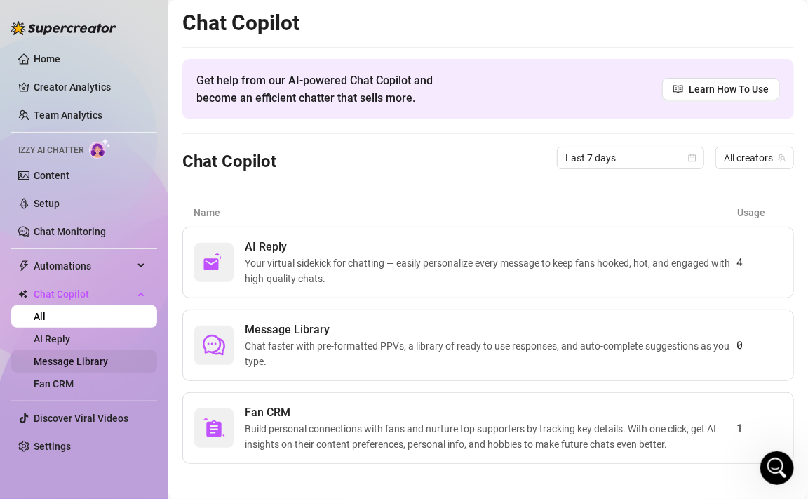
click at [82, 357] on link "Message Library" at bounding box center [71, 361] width 74 height 11
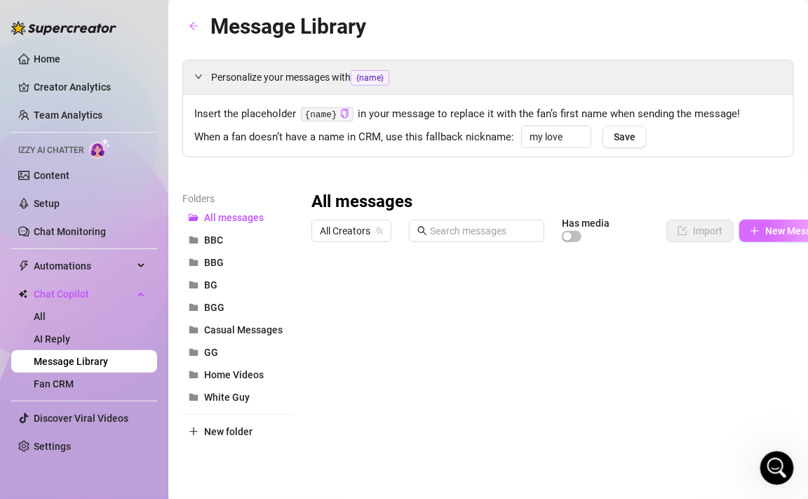
click at [779, 231] on span "New Message" at bounding box center [797, 230] width 62 height 11
type textarea "Type your message here..."
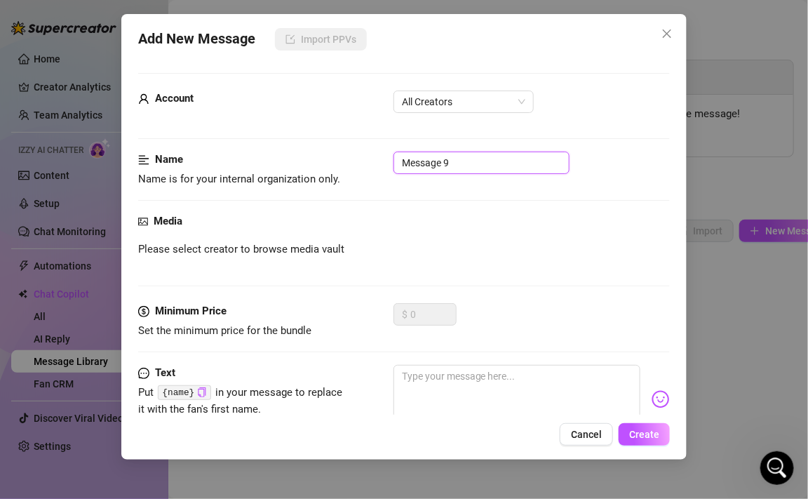
click at [445, 158] on input "Message 9" at bounding box center [482, 163] width 176 height 22
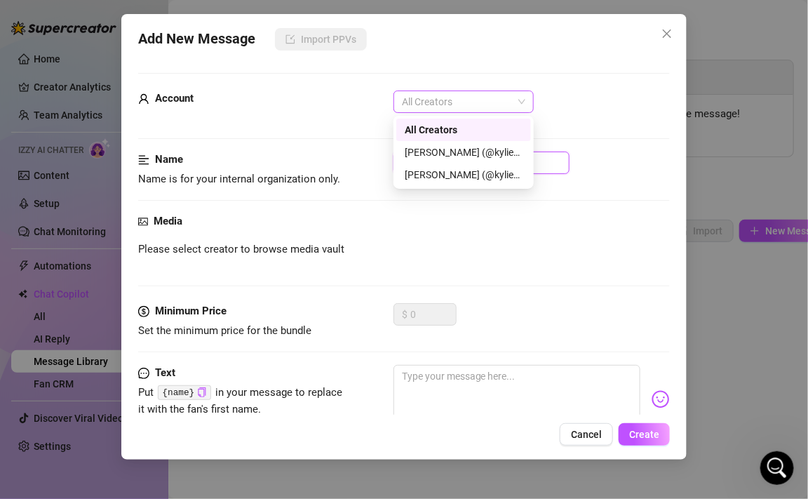
click at [439, 98] on span "All Creators" at bounding box center [464, 101] width 124 height 21
type input "Script #1"
click at [431, 159] on div "[PERSON_NAME] (@kyliexquinn)" at bounding box center [464, 152] width 118 height 15
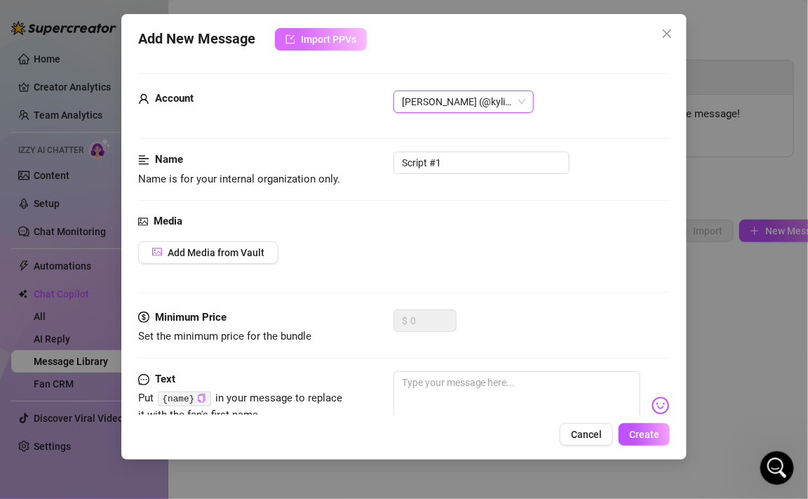
click at [334, 38] on span "Import PPVs" at bounding box center [328, 39] width 55 height 11
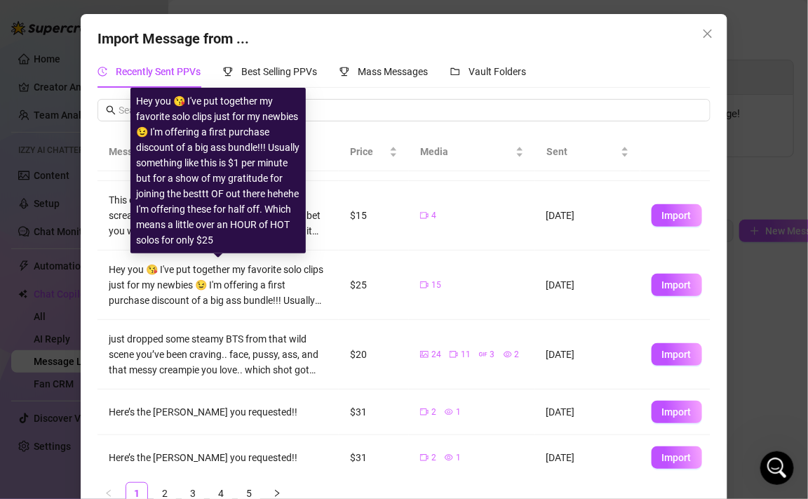
scroll to position [82, 0]
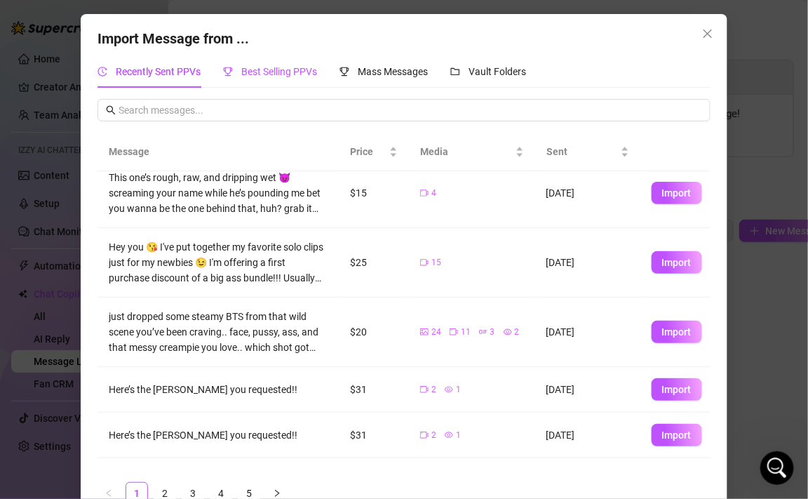
click at [307, 67] on span "Best Selling PPVs" at bounding box center [279, 71] width 76 height 11
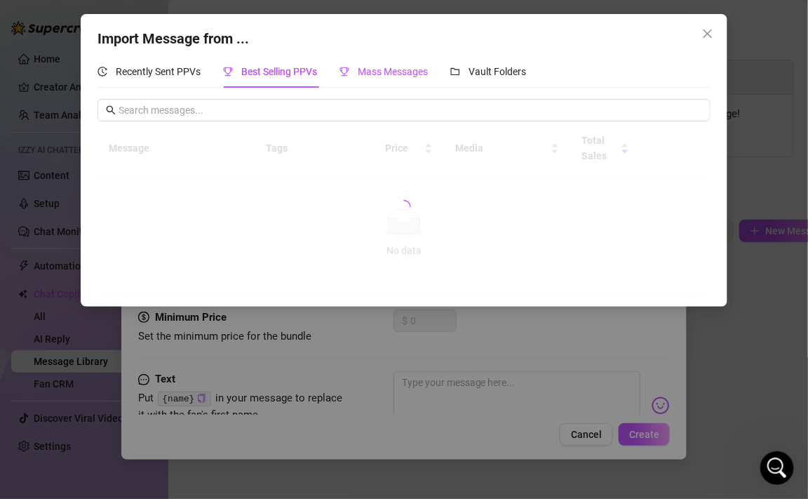
click at [405, 65] on div "Mass Messages" at bounding box center [384, 71] width 88 height 15
click at [472, 72] on span "Vault Folders" at bounding box center [498, 71] width 58 height 11
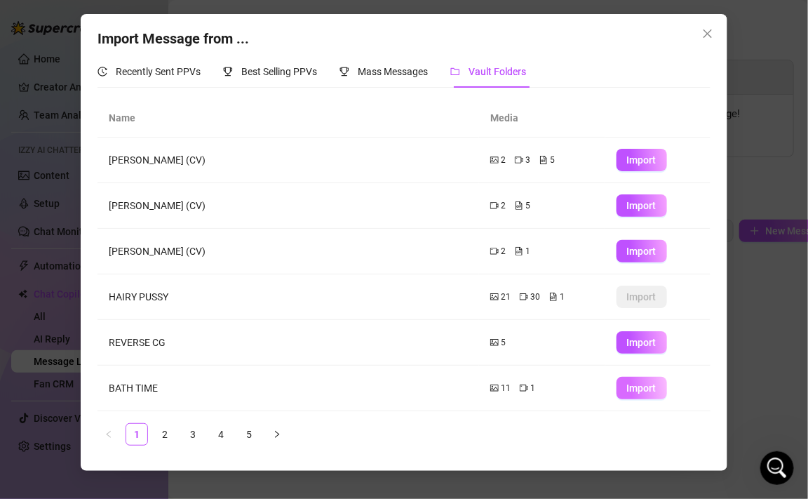
click at [637, 380] on button "Import" at bounding box center [642, 388] width 51 height 22
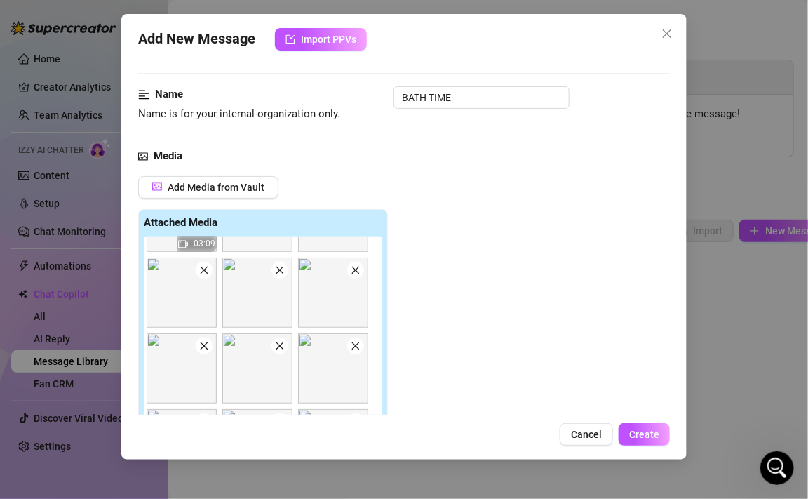
scroll to position [66, 0]
click at [241, 196] on button "Add Media from Vault" at bounding box center [208, 186] width 140 height 22
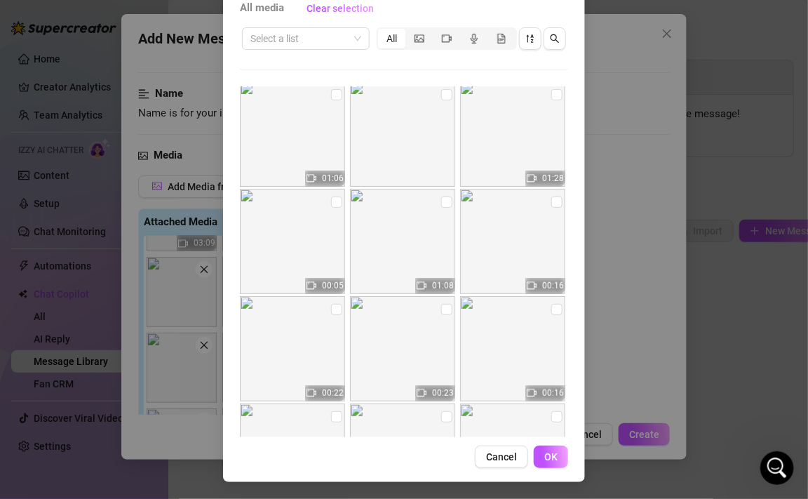
scroll to position [114, 0]
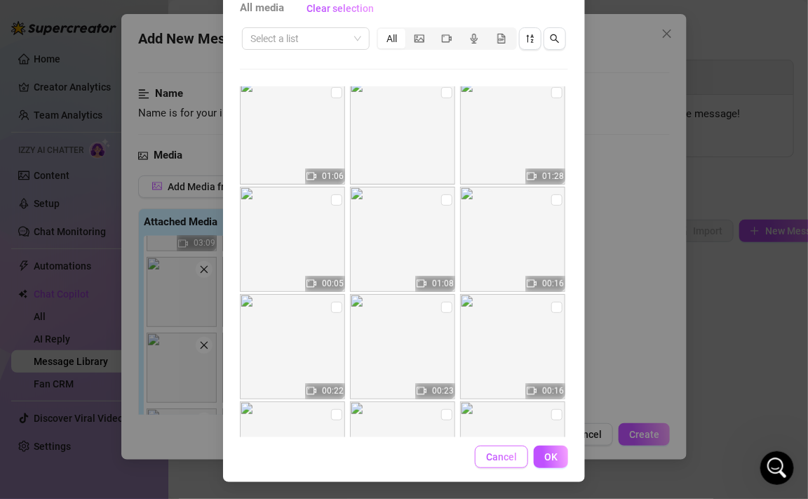
click at [497, 451] on span "Cancel" at bounding box center [501, 456] width 31 height 11
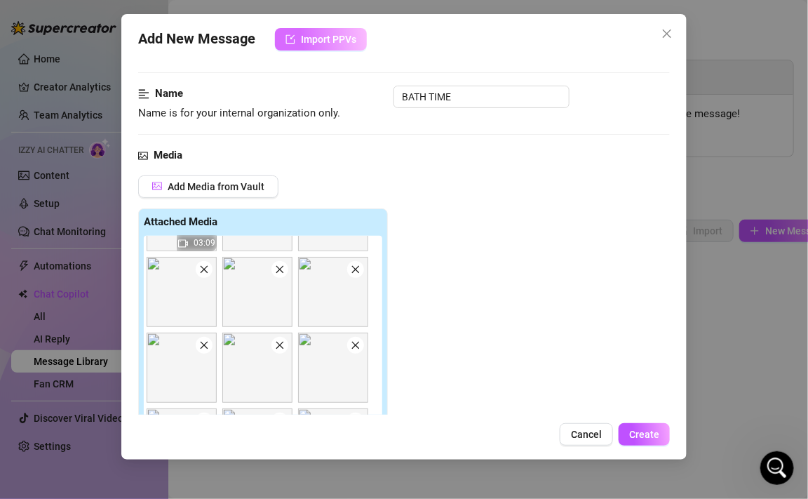
click at [335, 48] on button "Import PPVs" at bounding box center [321, 39] width 92 height 22
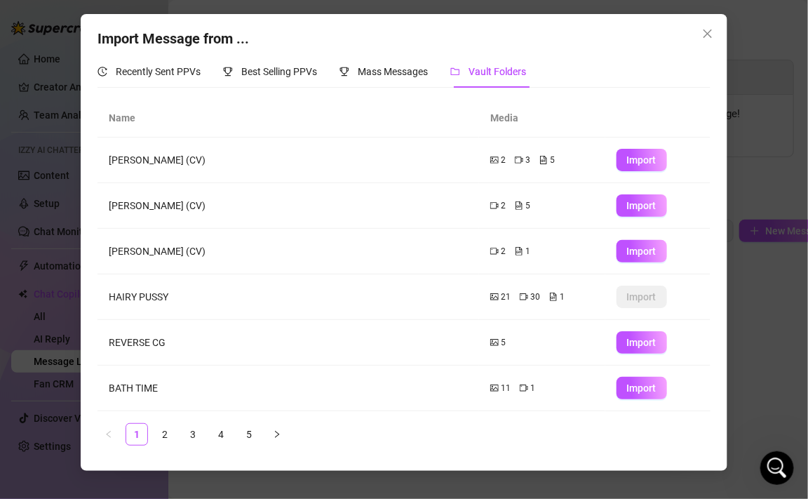
click at [511, 119] on th "Media" at bounding box center [542, 118] width 126 height 39
click at [247, 430] on link "5" at bounding box center [249, 434] width 21 height 21
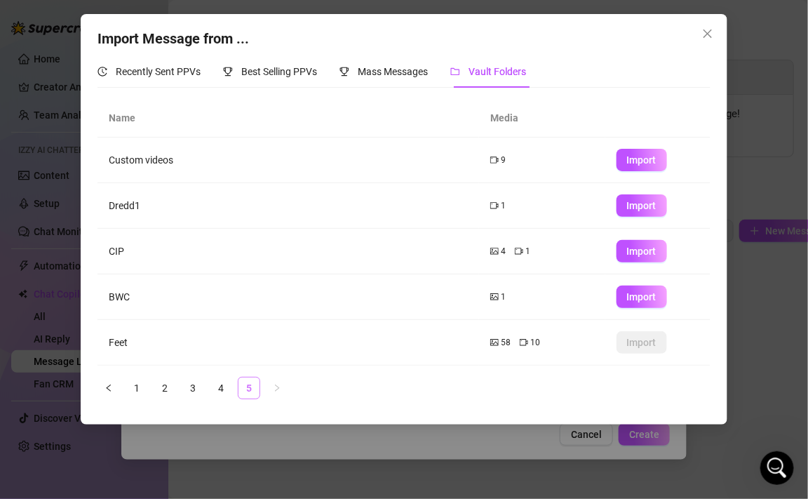
click at [246, 391] on link "5" at bounding box center [249, 388] width 21 height 21
click at [632, 254] on span "Import" at bounding box center [641, 251] width 29 height 11
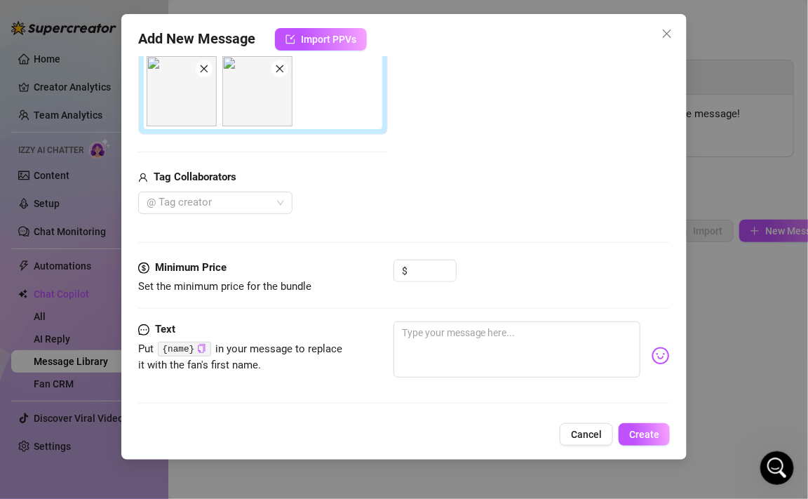
scroll to position [385, 0]
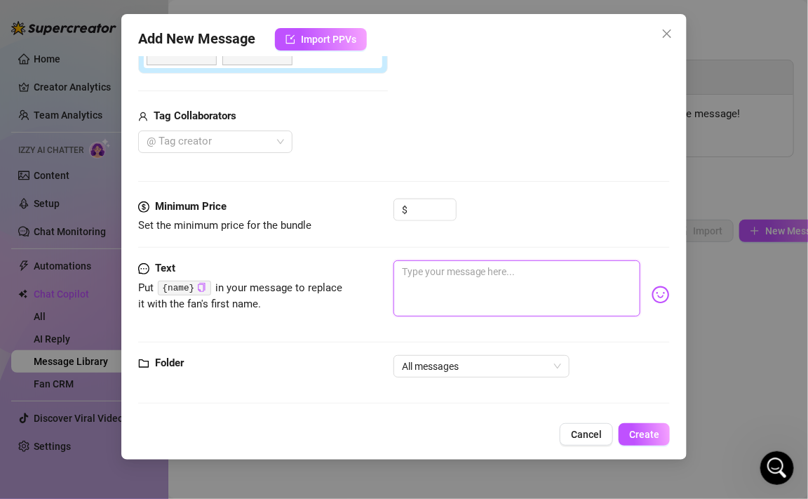
click at [448, 279] on textarea at bounding box center [517, 288] width 247 height 56
type textarea "D"
type textarea "Di"
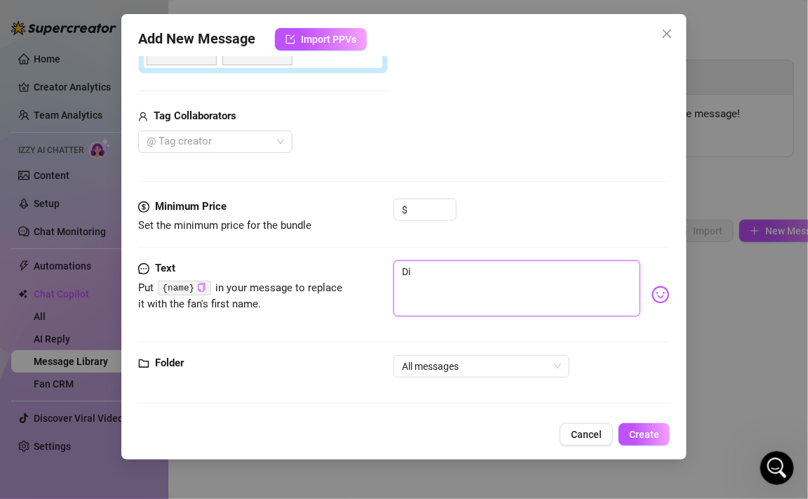
type textarea "Did"
type textarea "Did s"
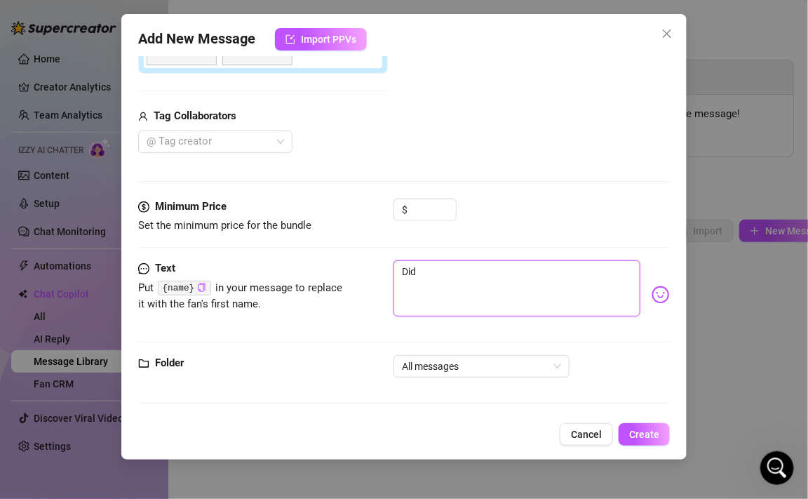
type textarea "Did s"
type textarea "Did so"
type textarea "Did som"
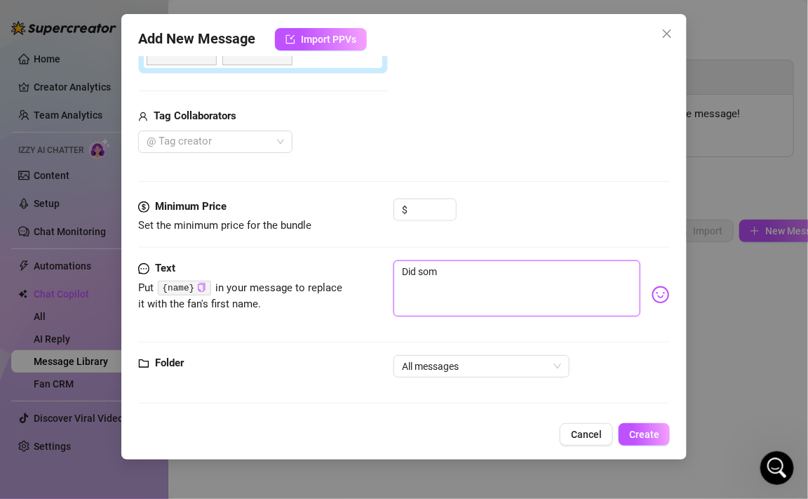
type textarea "Did some"
type textarea "Did someo"
type textarea "Did someon"
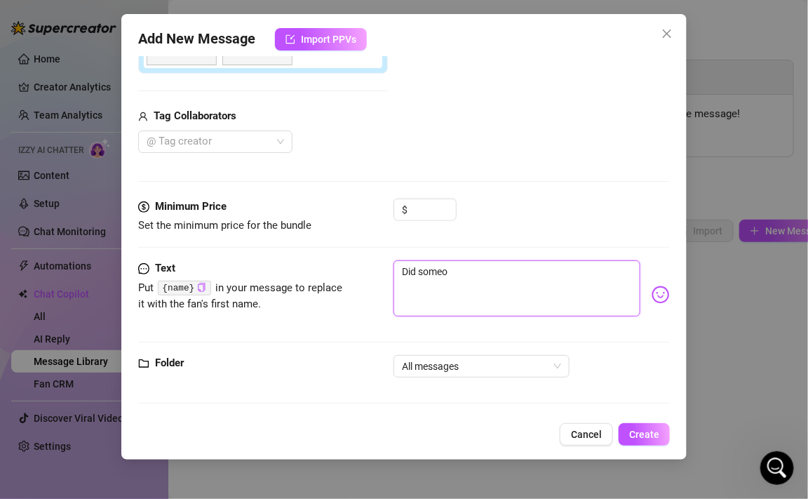
type textarea "Did someon"
type textarea "Did someone"
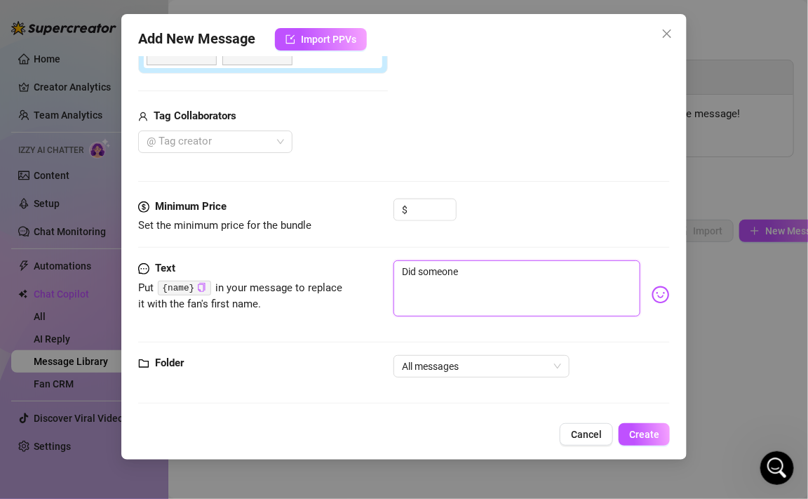
type textarea "Did someone s"
type textarea "Did someone sa"
type textarea "Did someone say"
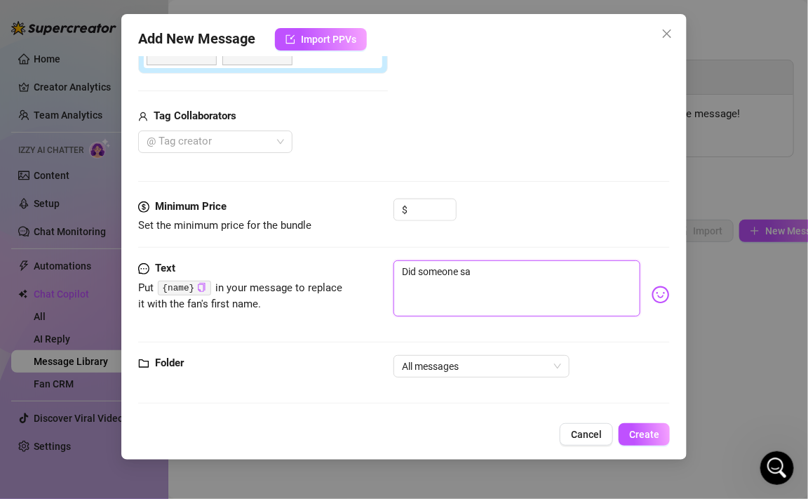
type textarea "Did someone say"
type textarea "Did someone say P"
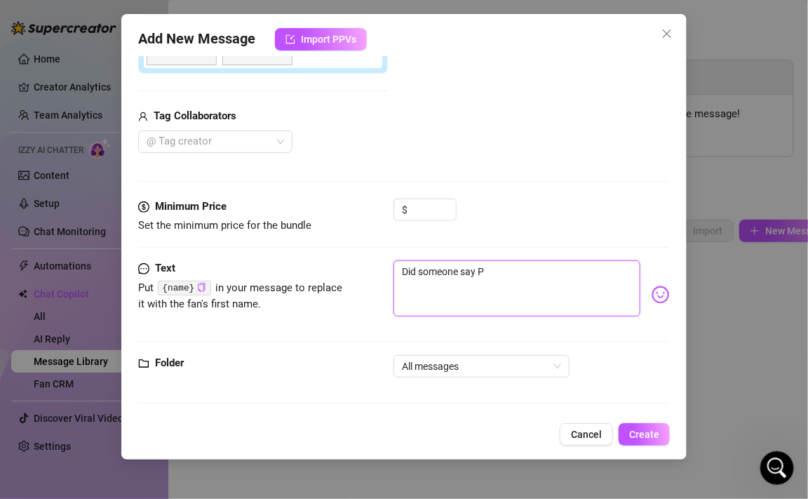
type textarea "Did someone say PU"
type textarea "Did someone say PUS"
type textarea "Did someone say PUSS"
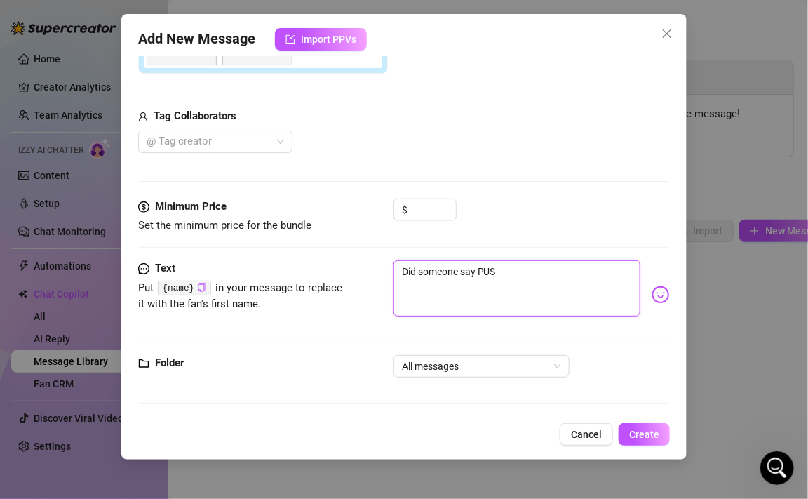
type textarea "Did someone say PUSS"
type textarea "Did someone say PUSSS"
type textarea "Did someone say PUSSSA"
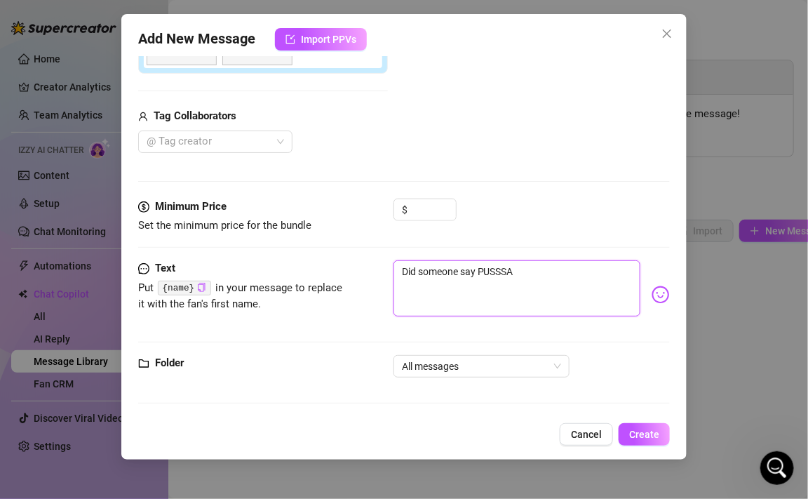
type textarea "Did someone say PUSSSAY"
type textarea "Did someone say PUSSSAYY"
type textarea "Did someone say PUSSSAYYY"
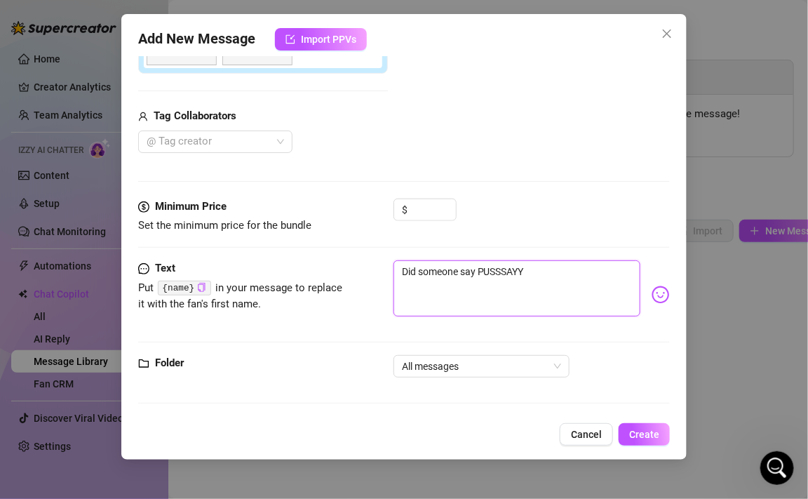
type textarea "Did someone say PUSSSAYYY"
type textarea "Did someone say PUSSSAYYY?"
type textarea "Did someone say PUSSSAYYY??"
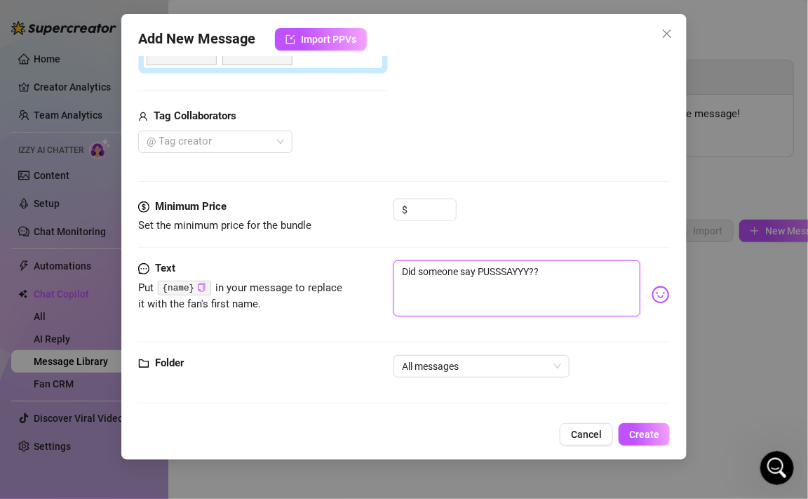
type textarea "Did someone say PUSSSAYYY???"
type textarea "Did someone say PUSSSAYYY??? c"
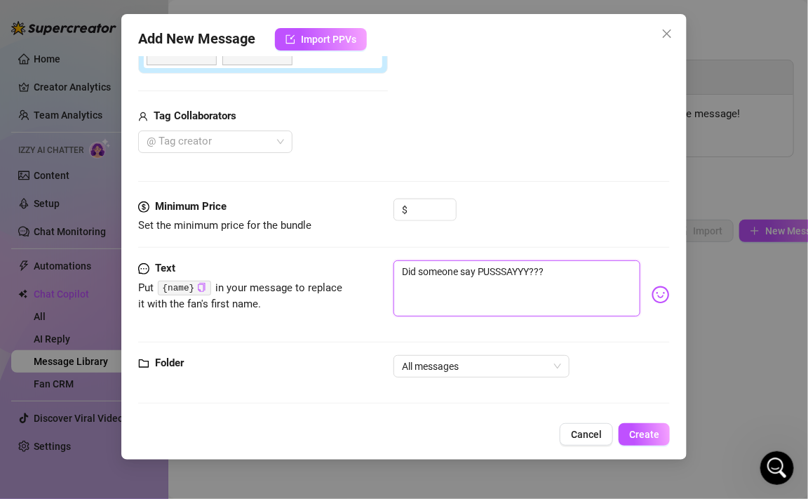
type textarea "Did someone say PUSSSAYYY??? c"
type textarea "Did someone say PUSSSAYYY???"
type textarea "Did someone say PUSSSAYYY??? C"
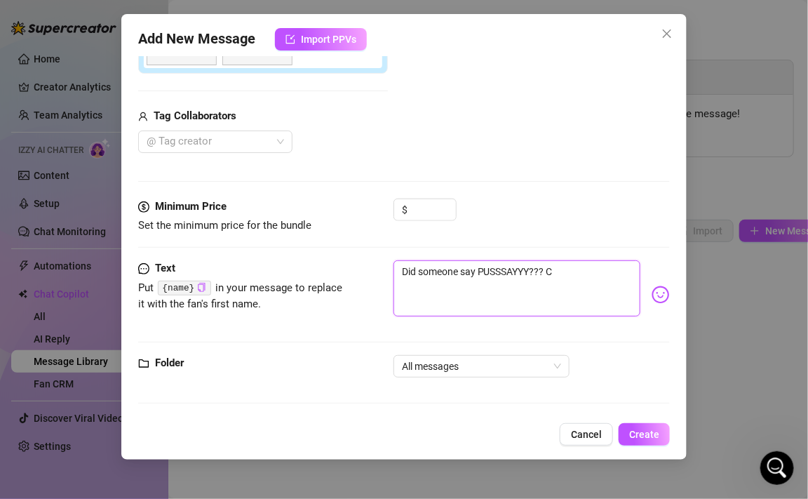
type textarea "Did someone say PUSSSAYYY??? Cl"
type textarea "Did someone say PUSSSAYYY??? Clo"
type textarea "Did someone say PUSSSAYYY??? [GEOGRAPHIC_DATA]"
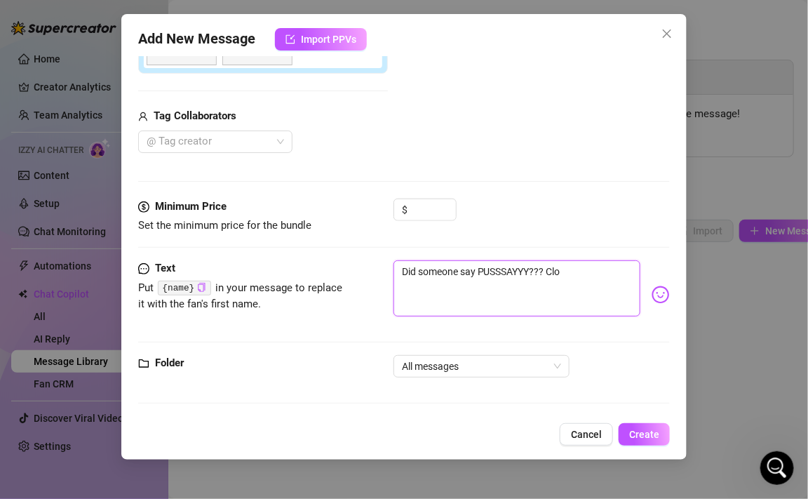
type textarea "Did someone say PUSSSAYYY??? [GEOGRAPHIC_DATA]"
type textarea "Did someone say PUSSSAYYY??? Close"
type textarea "Did someone say PUSSSAYYY??? Close u"
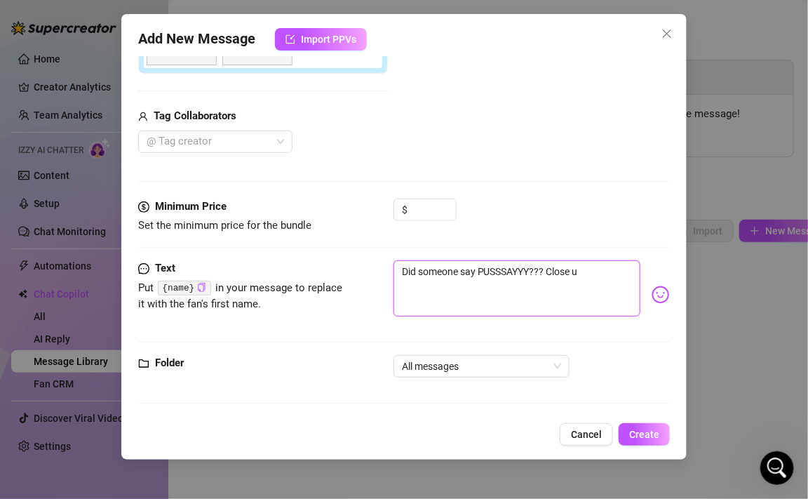
type textarea "Did someone say PUSSSAYYY??? Close up"
type textarea "Did someone say PUSSSAYYY??? Close up p"
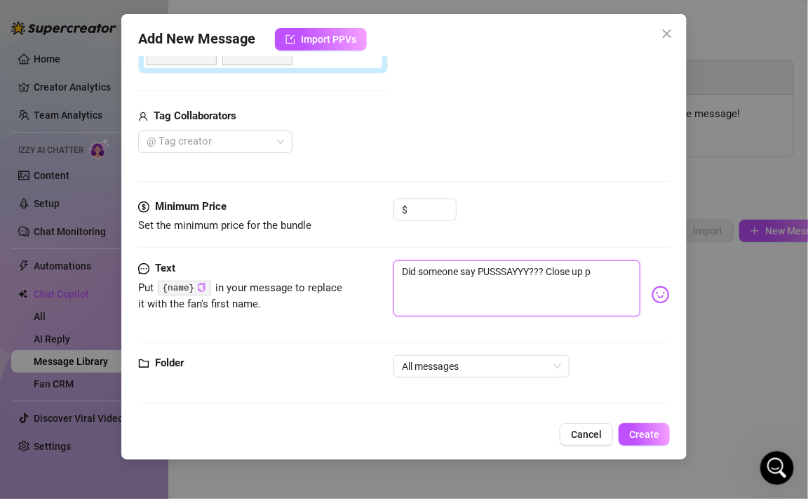
type textarea "Did someone say PUSSSAYYY??? Close up ph"
type textarea "Did someone say PUSSSAYYY??? Close up pho"
type textarea "Did someone say PUSSSAYYY??? Close up phot"
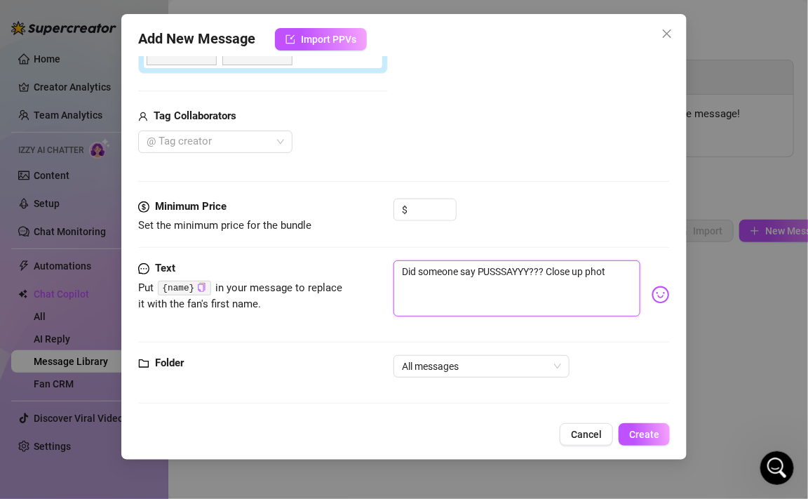
type textarea "Did someone say PUSSSAYYY??? Close up photo"
type textarea "Did someone say PUSSSAYYY??? Close up photo s"
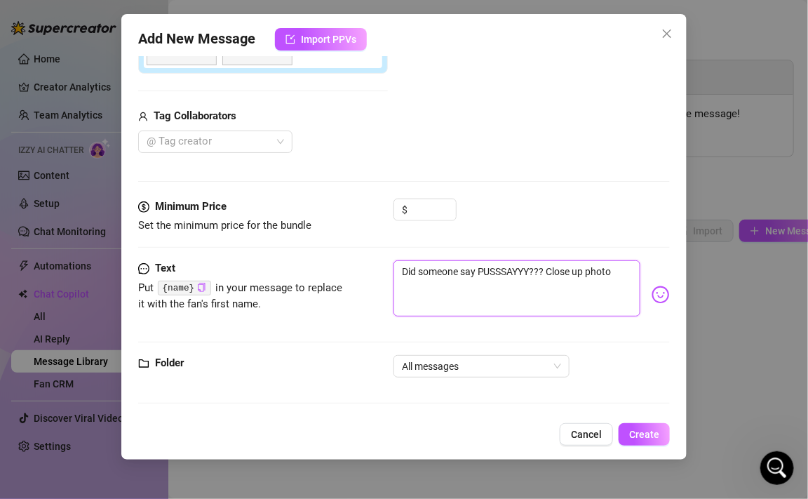
type textarea "Did someone say PUSSSAYYY??? Close up photo s"
type textarea "Did someone say PUSSSAYYY??? Close up photo se"
type textarea "Did someone say PUSSSAYYY??? Close up photo set"
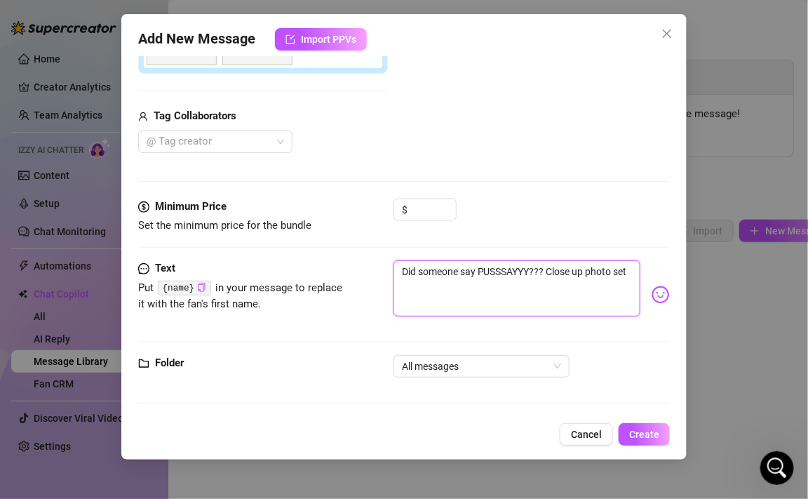
type textarea "Did someone say PUSSSAYYY??? Close up photo set,"
type textarea "Did someone say PUSSSAYYY??? Close up photo set, w"
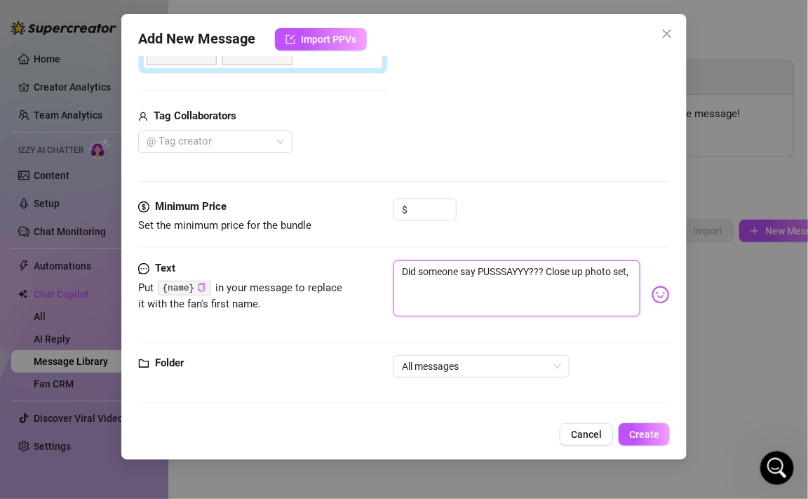
type textarea "Did someone say PUSSSAYYY??? Close up photo set, w"
type textarea "Did someone say PUSSSAYYY??? Close up photo set, [GEOGRAPHIC_DATA]"
type textarea "Did someone say PUSSSAYYY??? Close up photo set, wit"
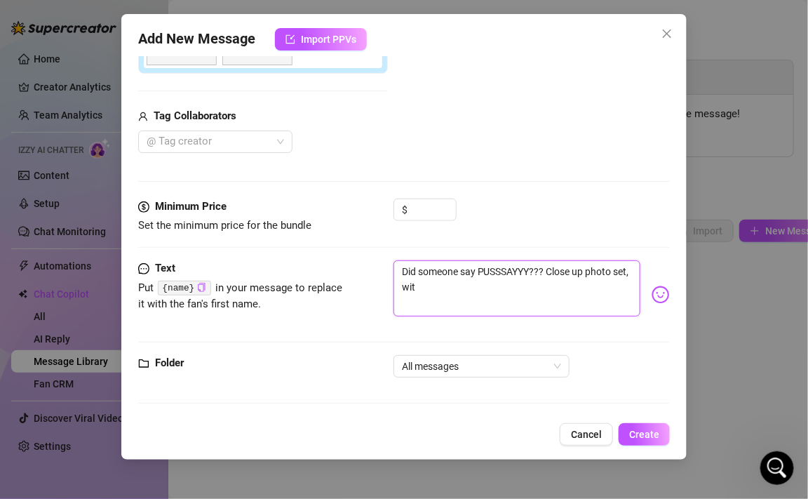
type textarea "Did someone say PUSSSAYYY??? Close up photo set, with"
type textarea "Did someone say PUSSSAYYY??? Close up photo set, with a"
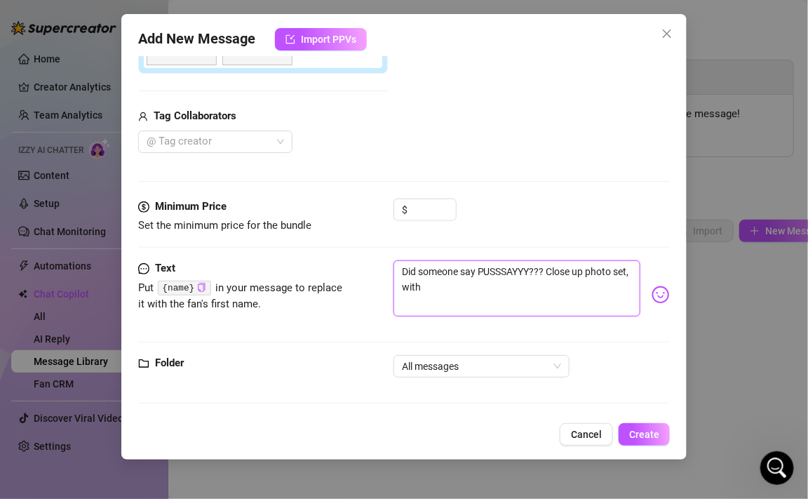
type textarea "Did someone say PUSSSAYYY??? Close up photo set, with a"
type textarea "Did someone say PUSSSAYYY??? Close up photo set, with a l"
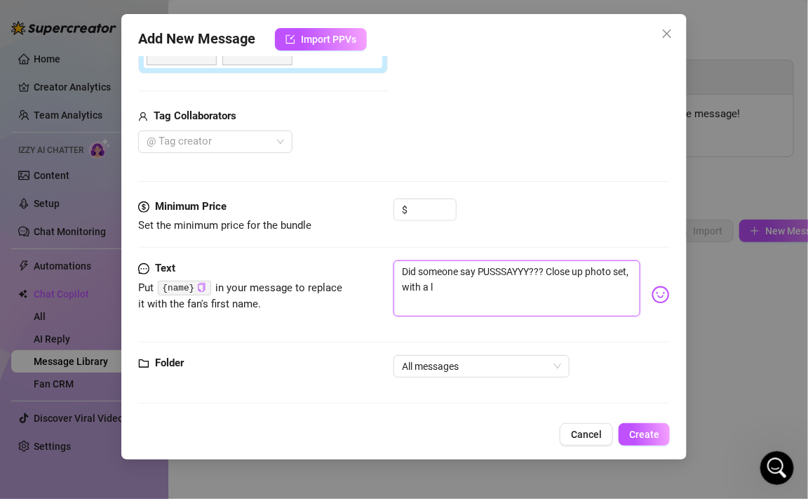
type textarea "Did someone say PUSSSAYYY??? Close up photo set, with a li"
type textarea "Did someone say PUSSSAYYY??? Close up photo set, with a lit"
type textarea "Did someone say PUSSSAYYY??? Close up photo set, with a litt"
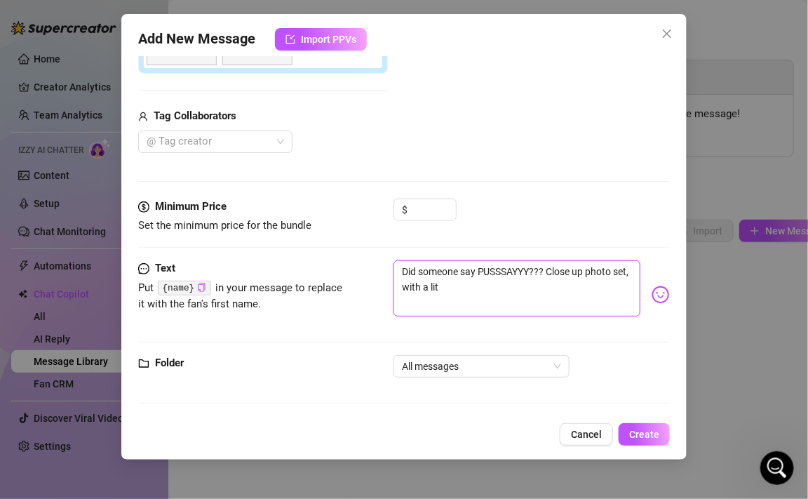
type textarea "Did someone say PUSSSAYYY??? Close up photo set, with a litt"
type textarea "Did someone say PUSSSAYYY??? Close up photo set, with a littl"
type textarea "Did someone say PUSSSAYYY??? Close up photo set, with a little"
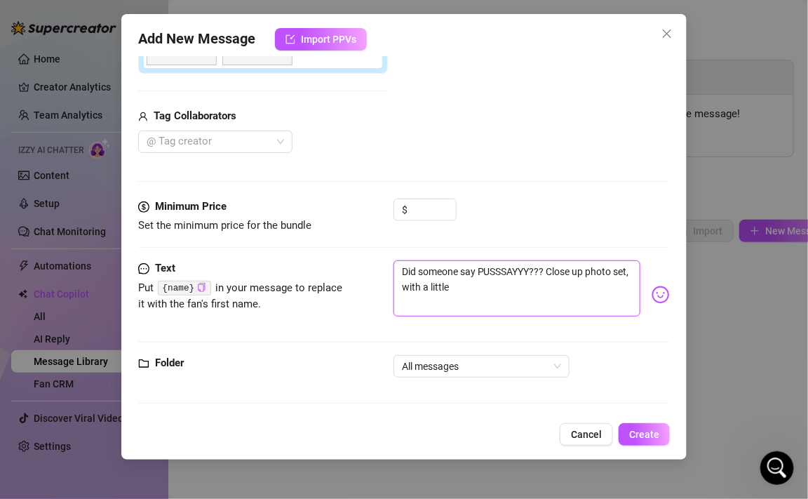
type textarea "Did someone say PUSSSAYYY??? Close up photo set, with a little"
type textarea "Did someone say PUSSSAYYY??? Close up photo set, with a little b"
type textarea "Did someone say PUSSSAYYY??? Close up photo set, with a little bi"
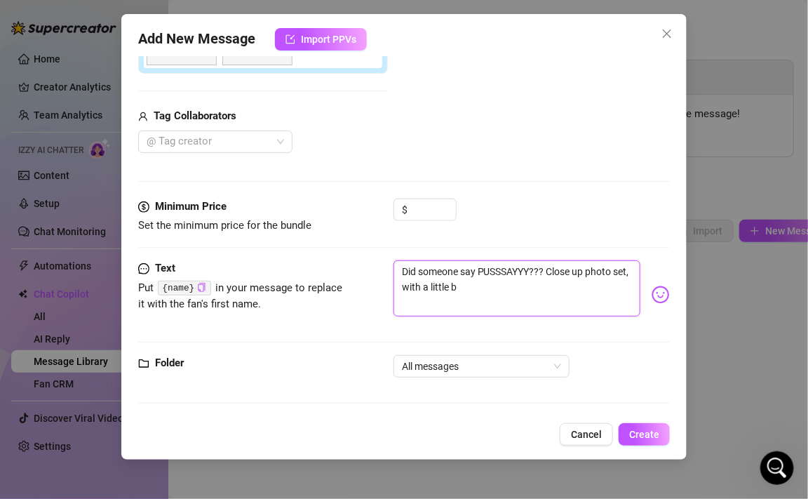
type textarea "Did someone say PUSSSAYYY??? Close up photo set, with a little bi"
type textarea "Did someone say PUSSSAYYY??? Close up photo set, with a little bit"
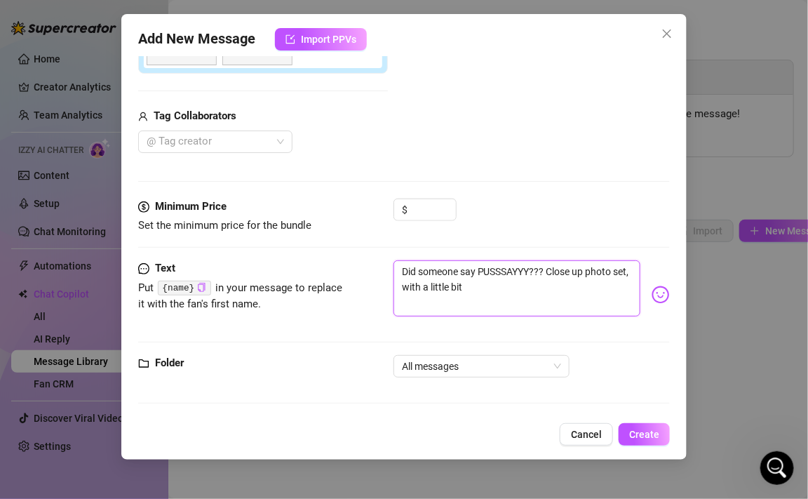
type textarea "Did someone say PUSSSAYYY??? Close up photo set, with a little bit o"
type textarea "Did someone say PUSSSAYYY??? Close up photo set, with a little bit of"
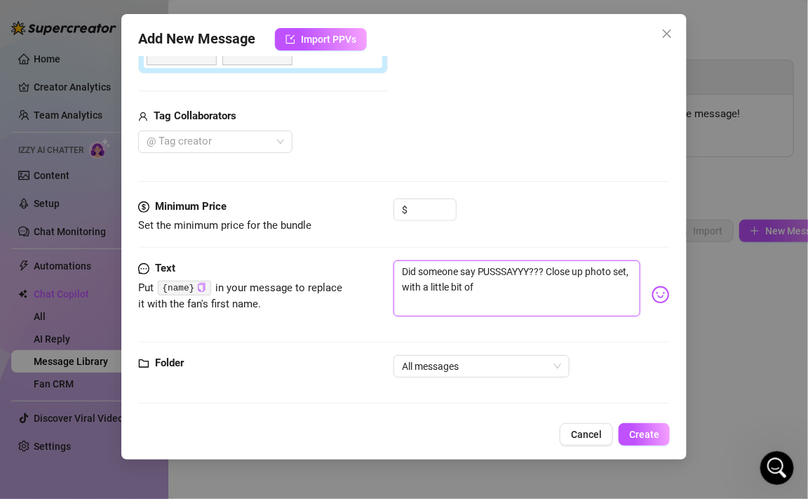
type textarea "Did someone say PUSSSAYYY??? Close up photo set, with a little bit of"
type textarea "Did someone say PUSSSAYYY??? Close up photo set, with a little bit of c"
type textarea "Did someone say PUSSSAYYY??? Close up photo set, with a little bit of cu"
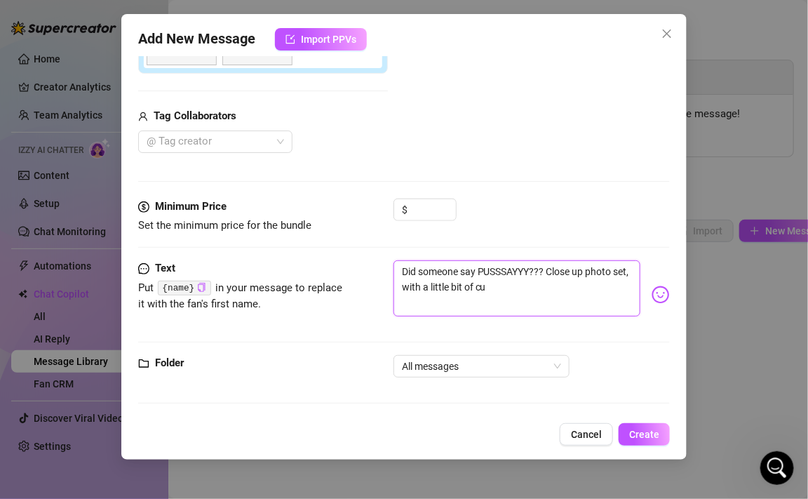
type textarea "Did someone say PUSSSAYYY??? Close up photo set, with a little bit of cum"
type textarea "Did someone say PUSSSAYYY??? Close up photo set, with a little bit of cum c"
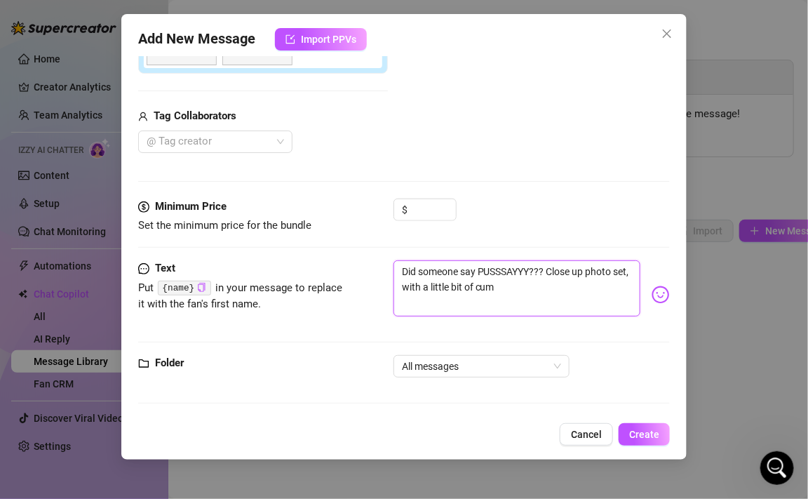
type textarea "Did someone say PUSSSAYYY??? Close up photo set, with a little bit of cum c"
type textarea "Did someone say PUSSSAYYY??? Close up photo set, with a little bit of cum co"
type textarea "Did someone say PUSSSAYYY??? Close up photo set, with a little bit of cum com"
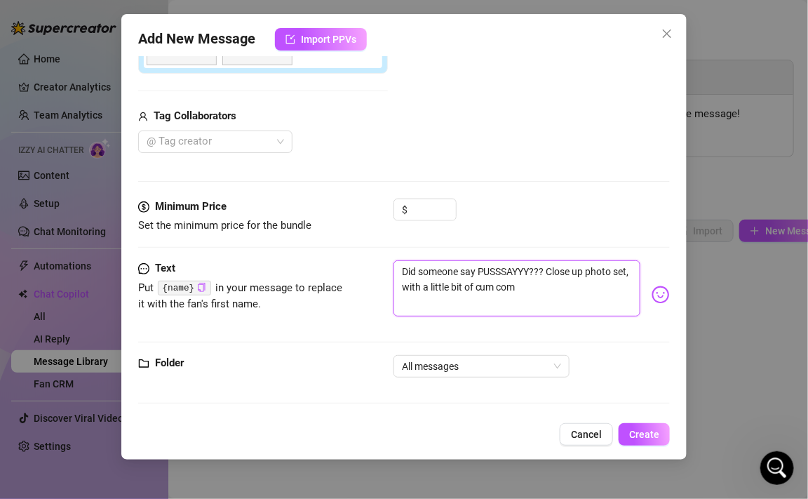
type textarea "Did someone say PUSSSAYYY??? Close up photo set, with a little bit of cum comi"
type textarea "Did someone say PUSSSAYYY??? Close up photo set, with a little bit of cum comin"
type textarea "Did someone say PUSSSAYYY??? Close up photo set, with a little bit of cum coming"
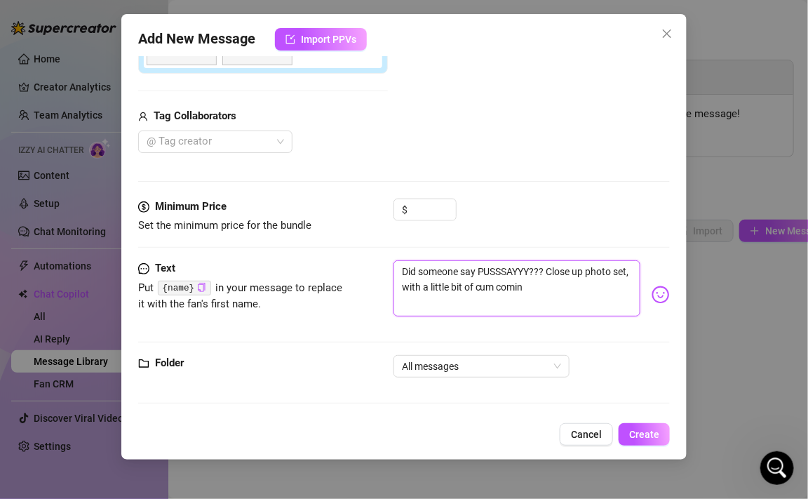
type textarea "Did someone say PUSSSAYYY??? Close up photo set, with a little bit of cum coming"
type textarea "Did someone say PUSSSAYYY??? Close up photo set, with a little bit of cum comin…"
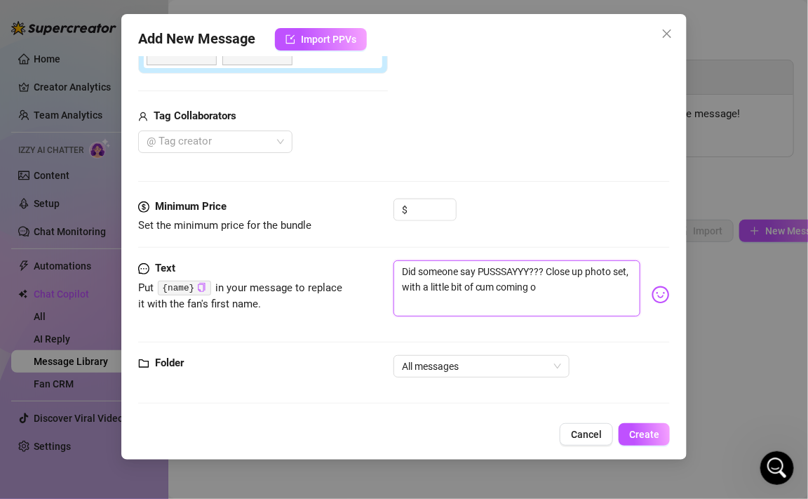
type textarea "Did someone say PUSSSAYYY??? Close up photo set, with a little bit of cum coming"
type textarea "Did someone say PUSSSAYYY??? Close up photo set, with a little bit of cum comin"
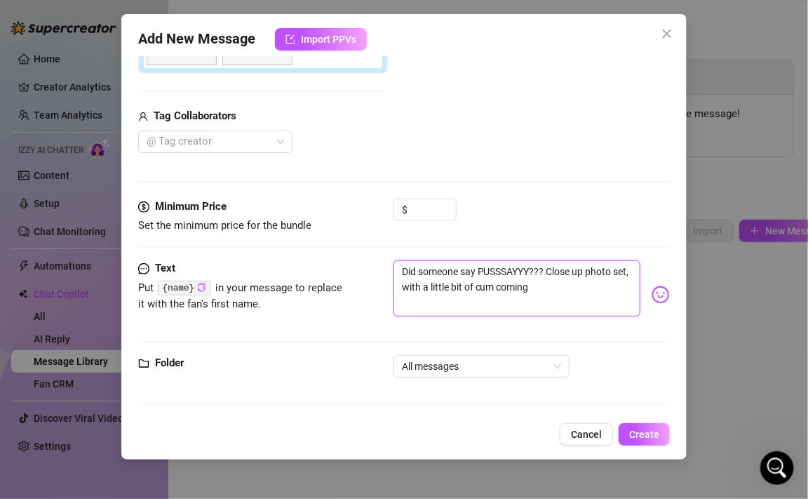
type textarea "Did someone say PUSSSAYYY??? Close up photo set, with a little bit of cum comin"
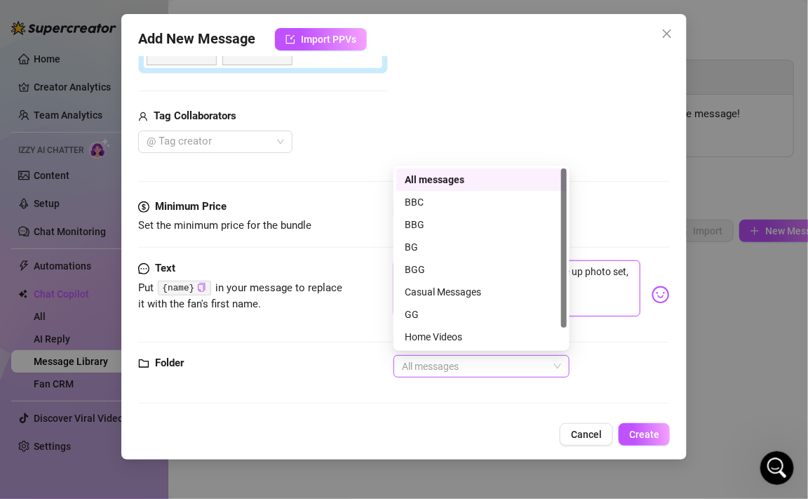
click at [453, 366] on span "All messages" at bounding box center [481, 366] width 159 height 21
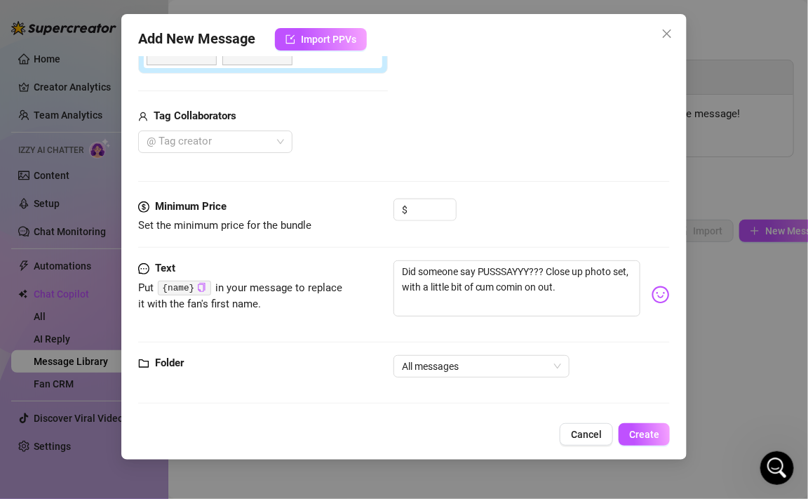
click at [363, 426] on div "Cancel Create" at bounding box center [404, 434] width 532 height 22
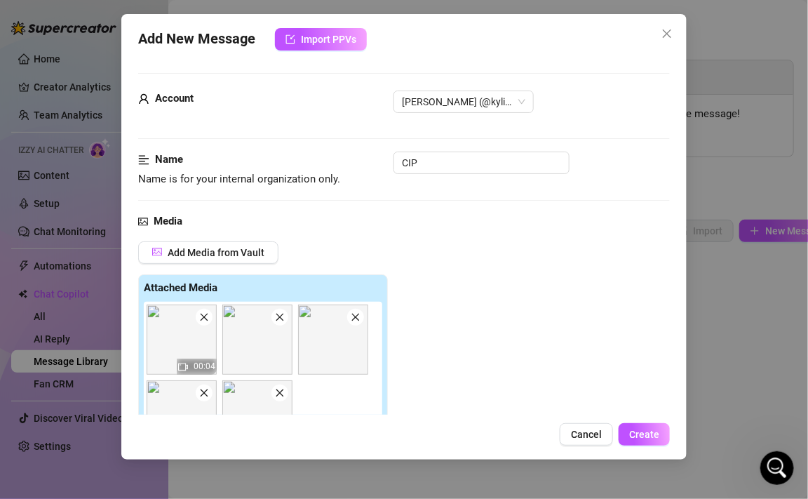
scroll to position [0, 0]
click at [431, 158] on input "CIP" at bounding box center [482, 163] width 176 height 22
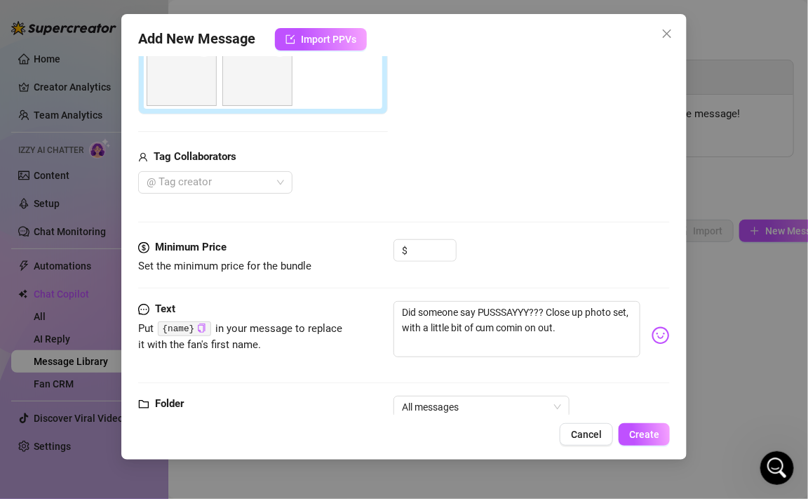
scroll to position [385, 0]
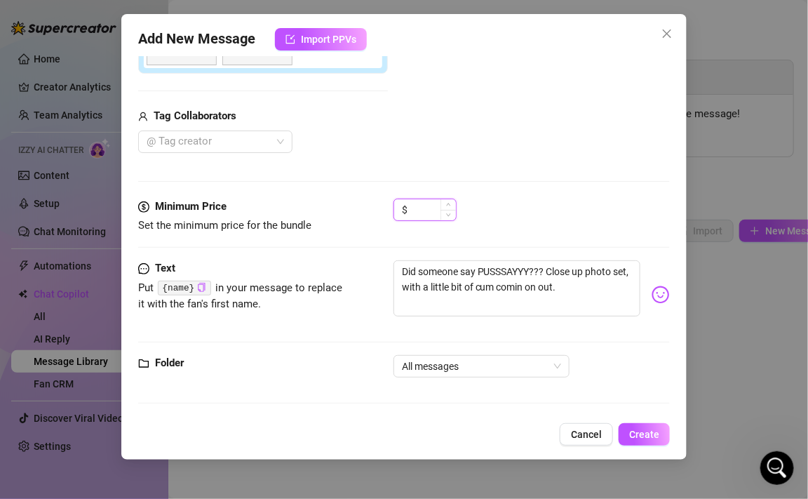
click at [424, 213] on input at bounding box center [434, 209] width 46 height 21
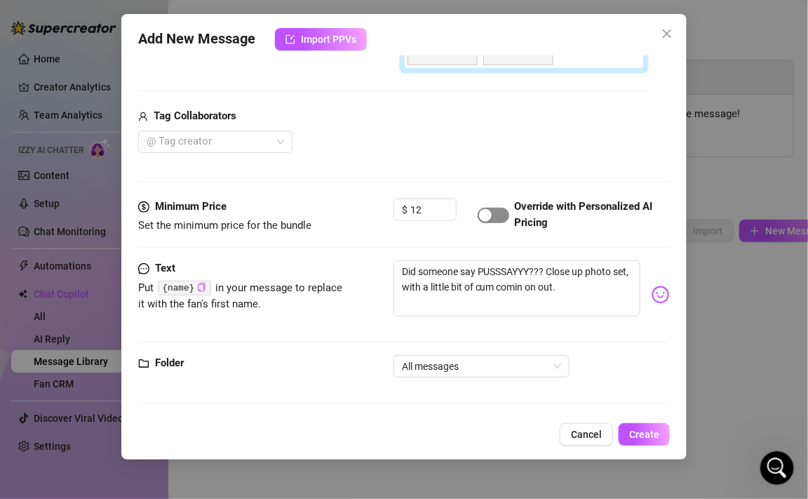
click at [493, 213] on button "button" at bounding box center [494, 215] width 32 height 15
click at [239, 135] on div at bounding box center [208, 142] width 134 height 20
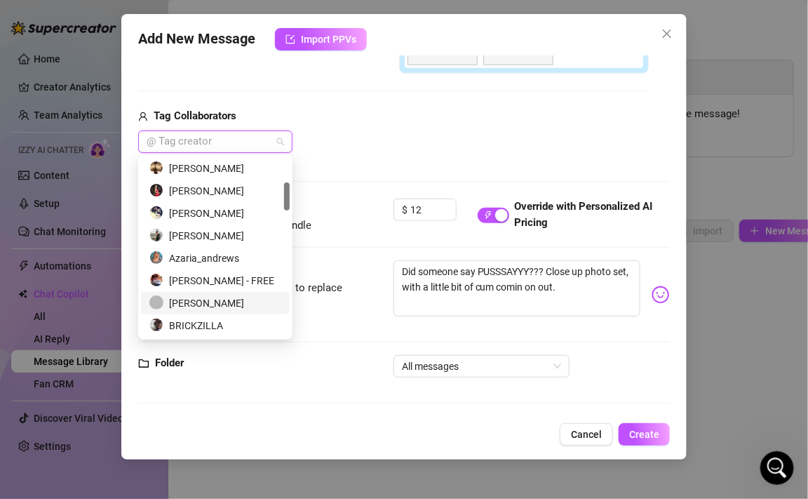
scroll to position [155, 0]
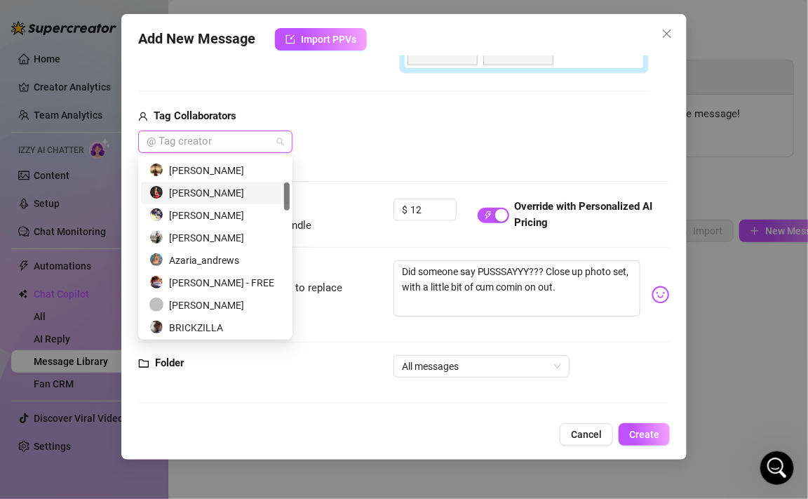
click at [194, 190] on div "[PERSON_NAME]" at bounding box center [215, 192] width 132 height 15
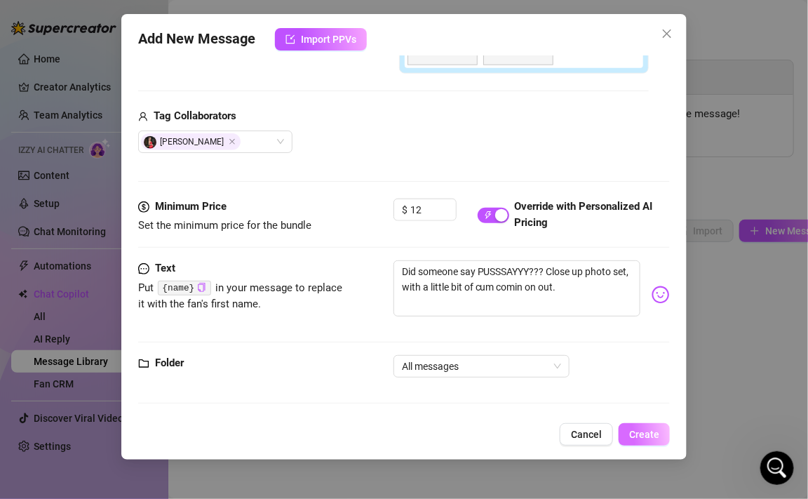
click at [647, 428] on button "Create" at bounding box center [644, 434] width 51 height 22
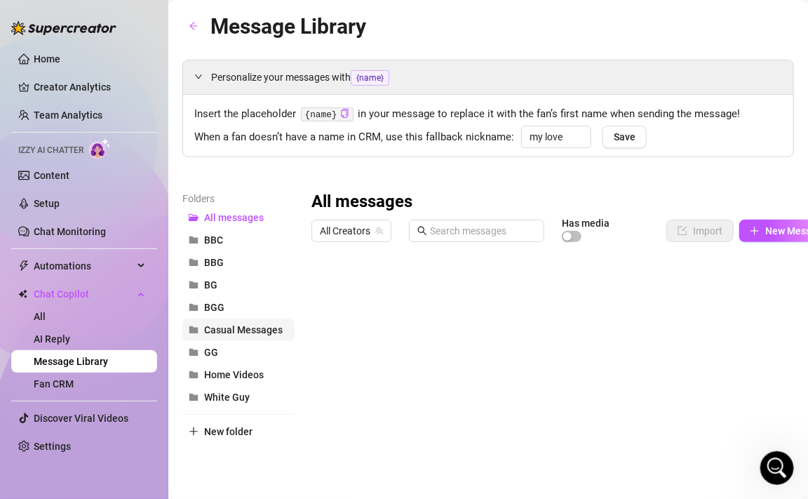
click at [249, 329] on span "Casual Messages" at bounding box center [243, 329] width 79 height 11
click at [454, 288] on div at bounding box center [575, 404] width 526 height 313
click at [329, 287] on div at bounding box center [575, 404] width 526 height 313
click at [400, 322] on div at bounding box center [575, 404] width 526 height 313
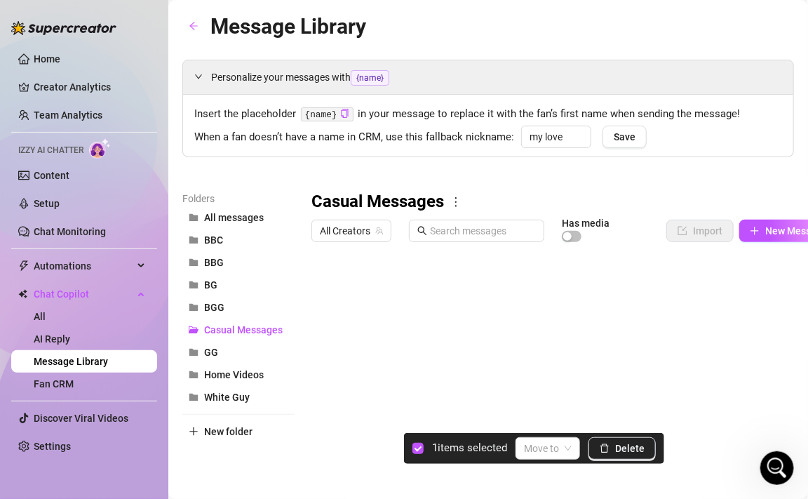
click at [322, 287] on div at bounding box center [575, 404] width 526 height 313
click at [324, 309] on div at bounding box center [575, 404] width 526 height 313
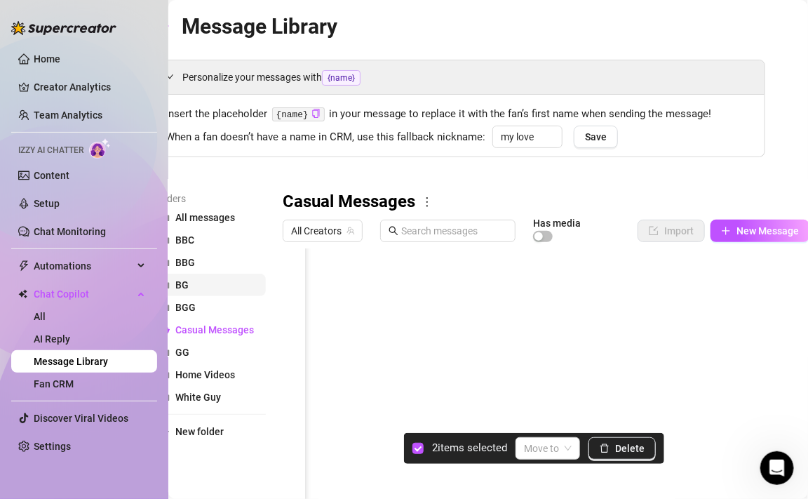
click at [241, 295] on button "BG" at bounding box center [210, 285] width 112 height 22
click at [295, 317] on div at bounding box center [546, 404] width 526 height 313
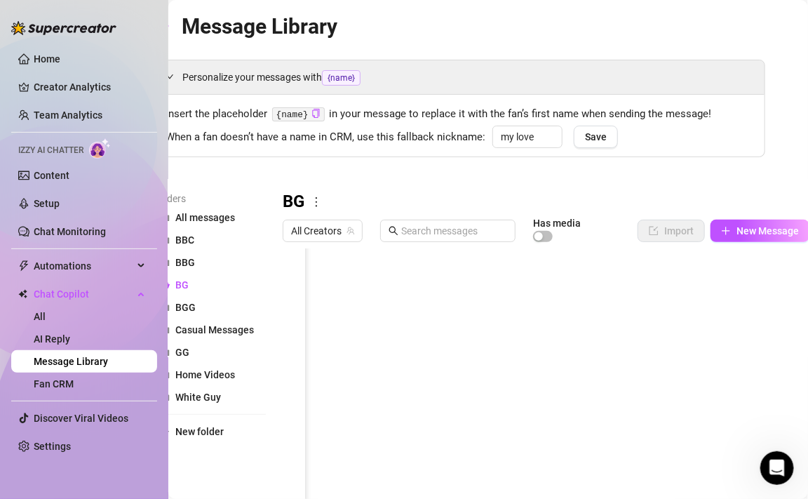
click at [291, 282] on div at bounding box center [546, 404] width 526 height 313
click at [229, 222] on span "All messages" at bounding box center [205, 217] width 60 height 11
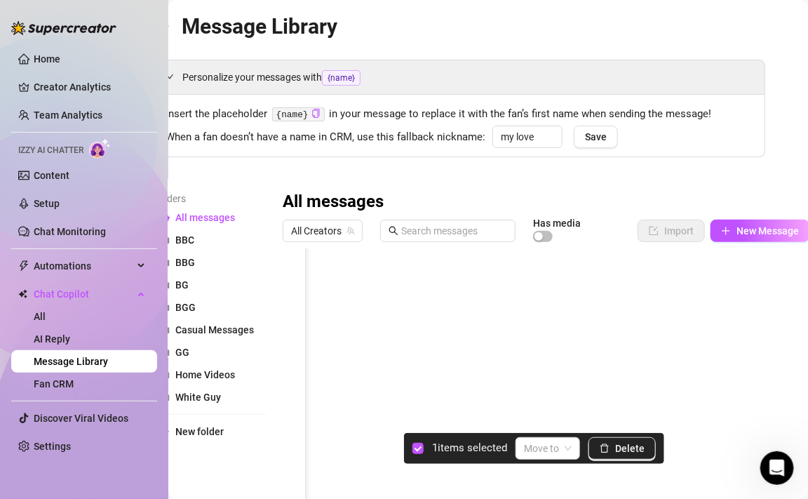
click at [300, 315] on div at bounding box center [546, 404] width 526 height 313
click at [293, 319] on div at bounding box center [546, 404] width 526 height 313
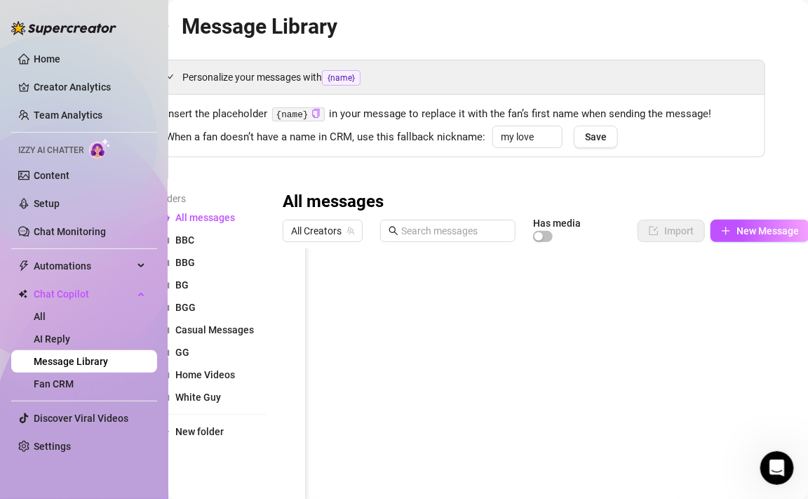
scroll to position [0, 168]
click at [646, 264] on div at bounding box center [546, 404] width 526 height 313
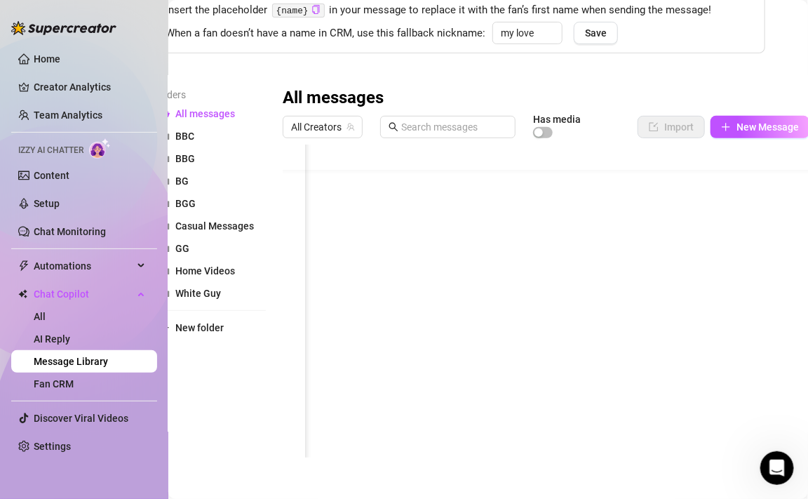
click at [631, 158] on div at bounding box center [546, 301] width 526 height 313
click at [639, 157] on div at bounding box center [546, 301] width 526 height 313
click at [691, 148] on div at bounding box center [546, 301] width 526 height 313
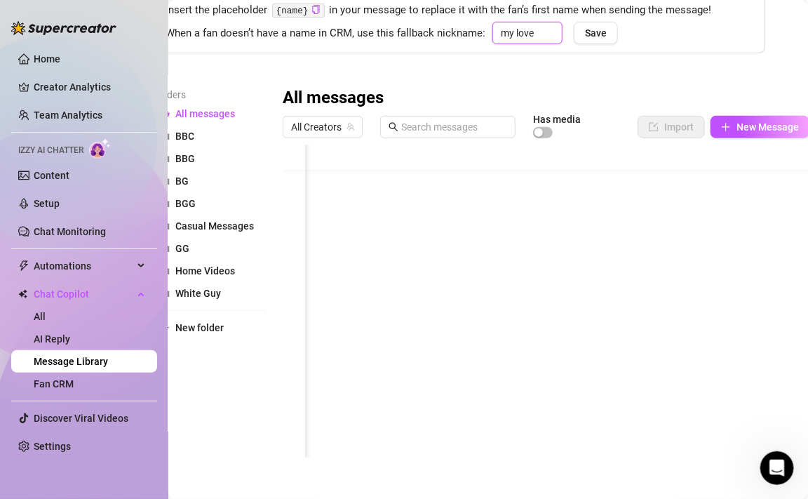
click at [512, 28] on input "my love" at bounding box center [528, 33] width 70 height 22
click at [600, 28] on span "Save" at bounding box center [596, 32] width 22 height 11
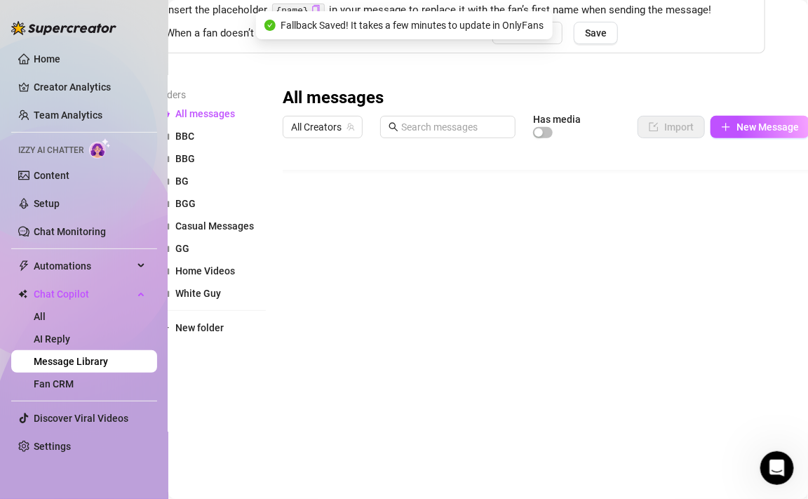
scroll to position [104, 0]
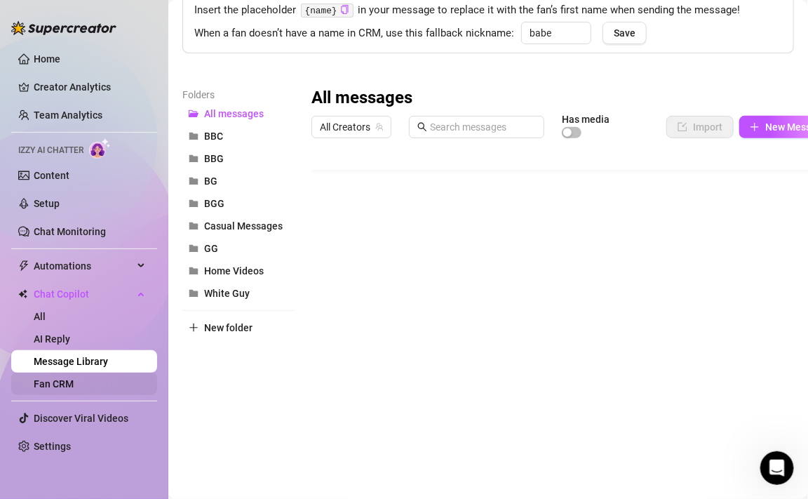
click at [74, 383] on link "Fan CRM" at bounding box center [54, 383] width 40 height 11
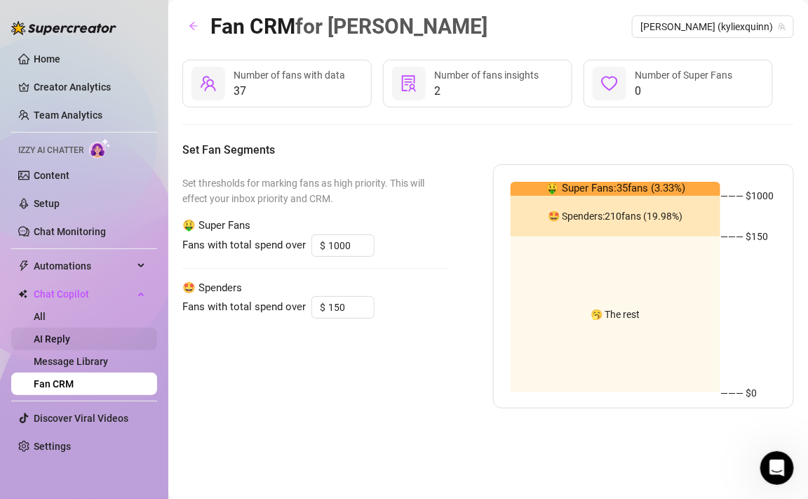
click at [70, 333] on link "AI Reply" at bounding box center [52, 338] width 36 height 11
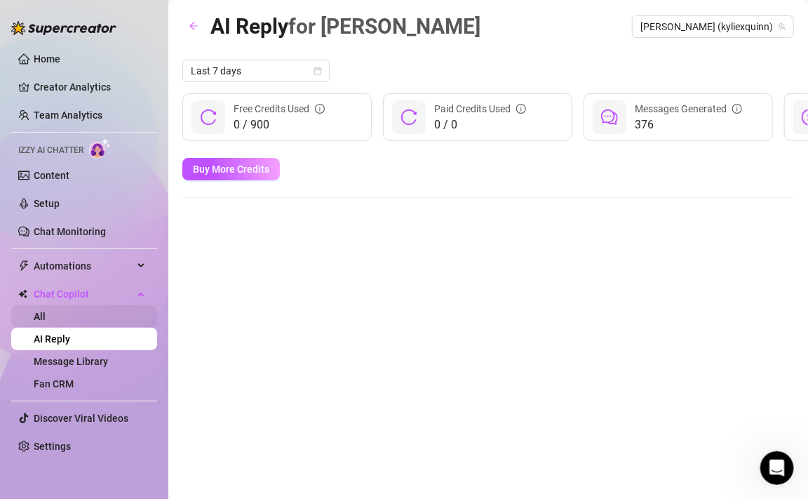
click at [46, 311] on link "All" at bounding box center [40, 316] width 12 height 11
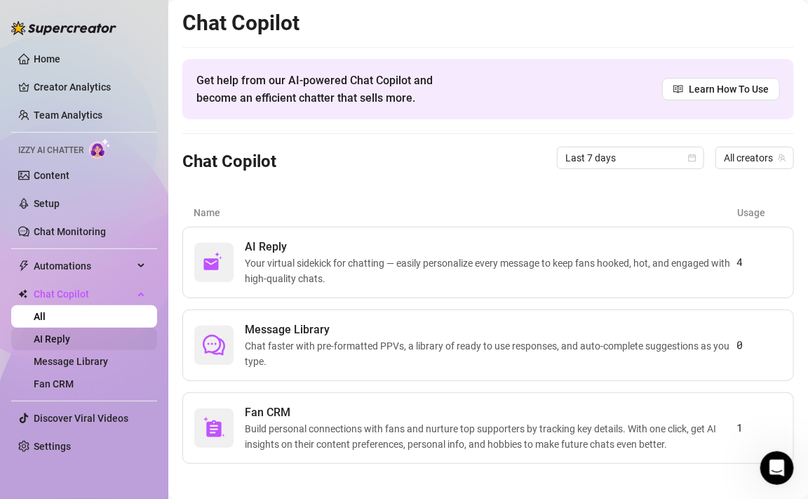
click at [70, 335] on link "AI Reply" at bounding box center [52, 338] width 36 height 11
